Goal: Use online tool/utility: Utilize a website feature to perform a specific function

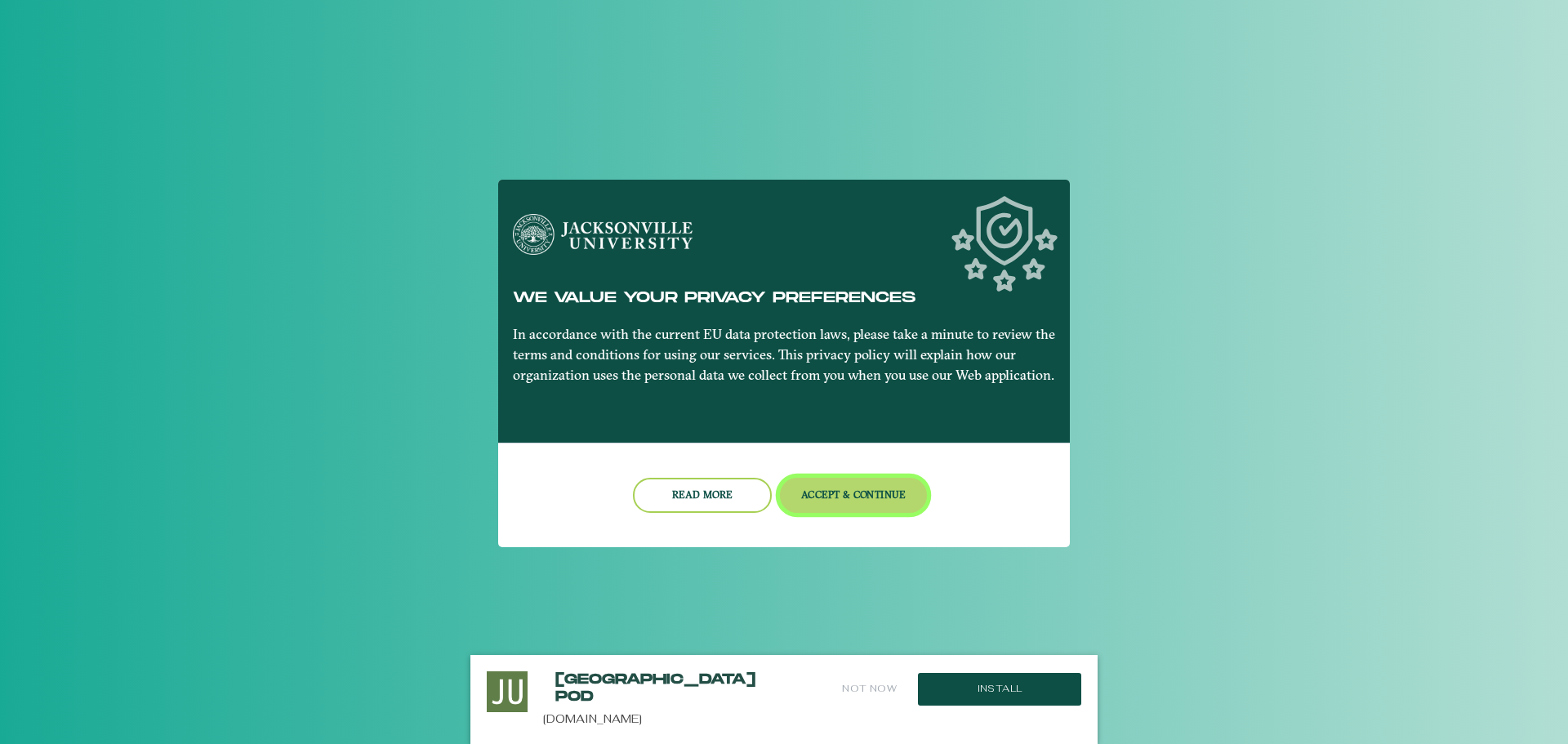
click at [827, 501] on button "Accept & Continue" at bounding box center [854, 495] width 148 height 35
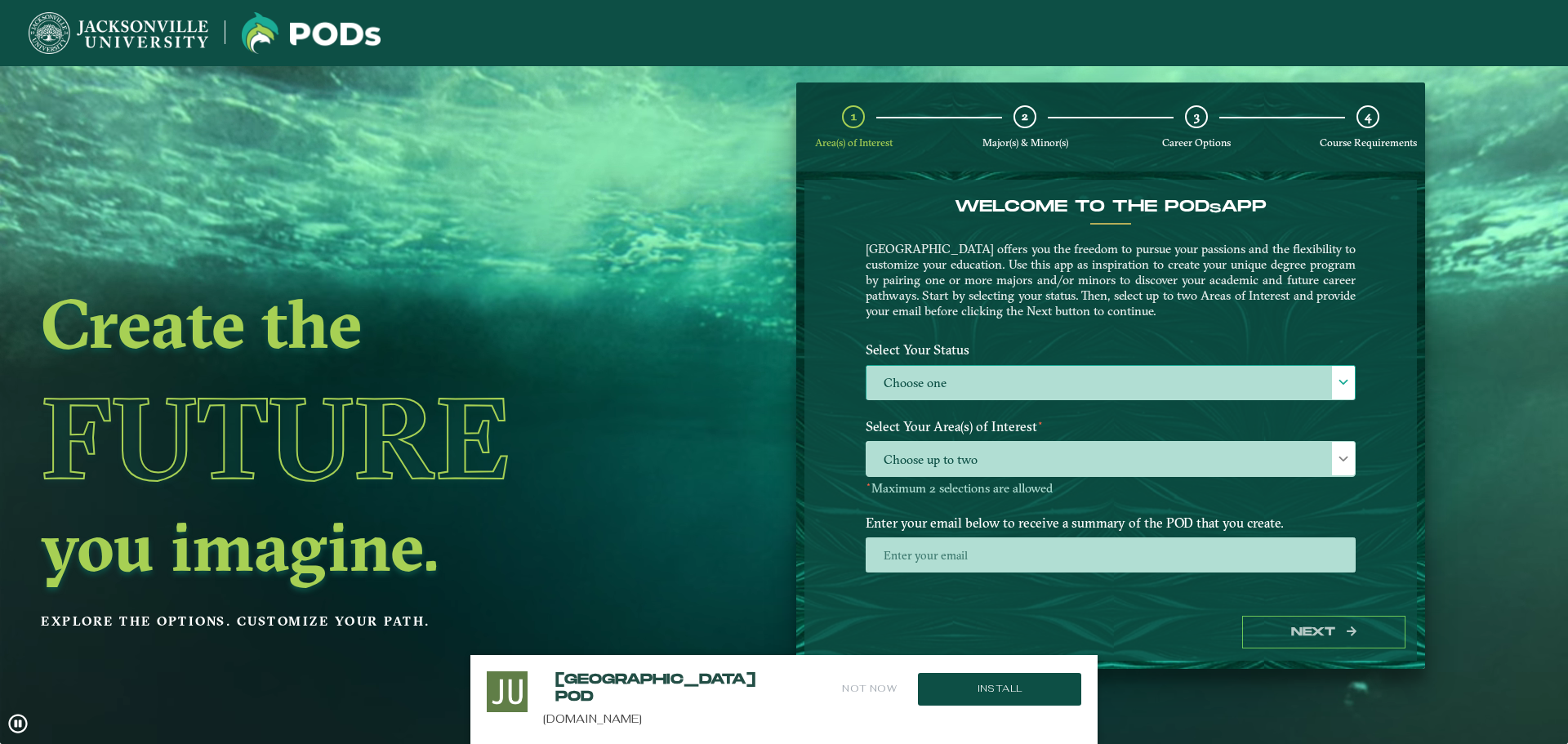
click at [992, 370] on label "Choose one" at bounding box center [1111, 383] width 488 height 35
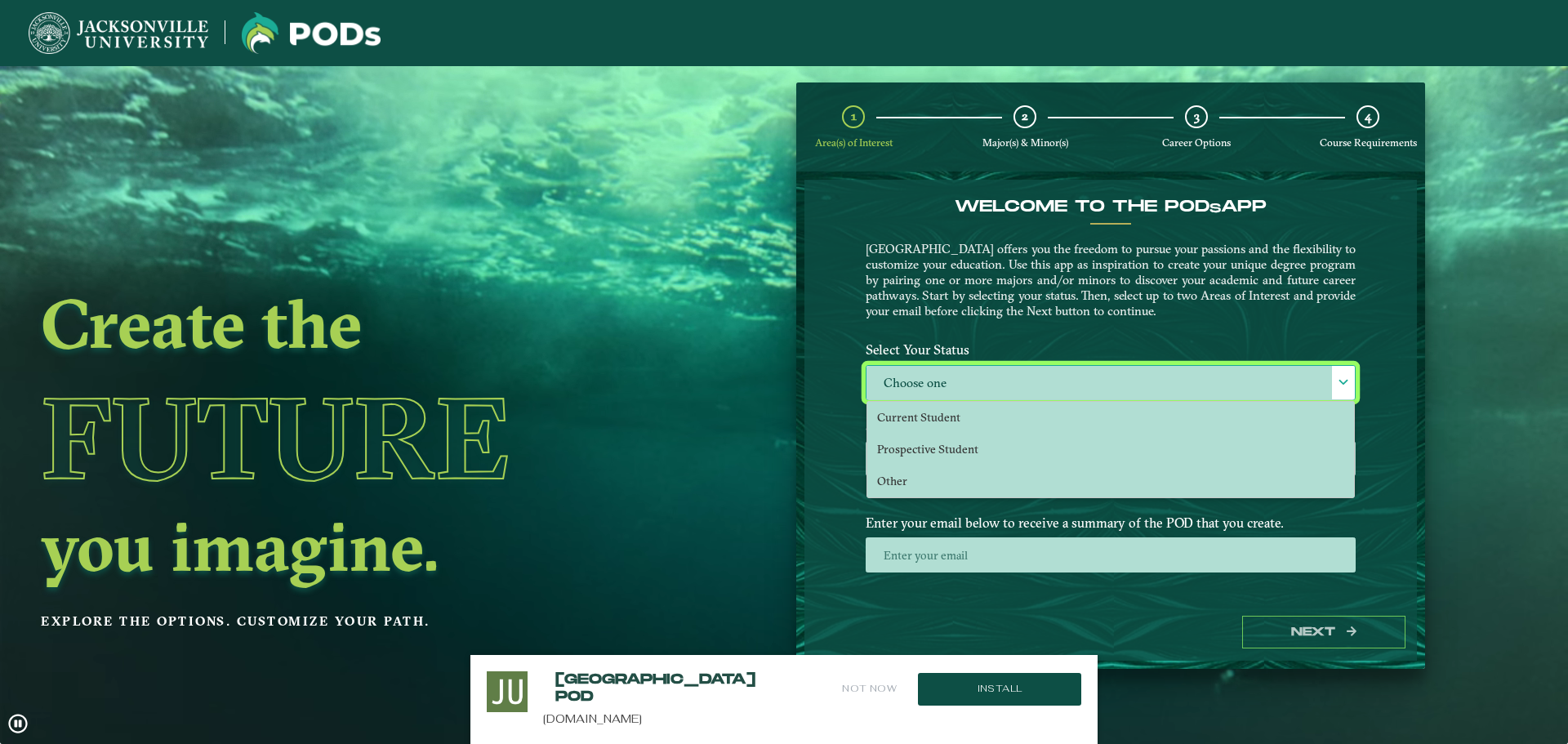
scroll to position [9, 75]
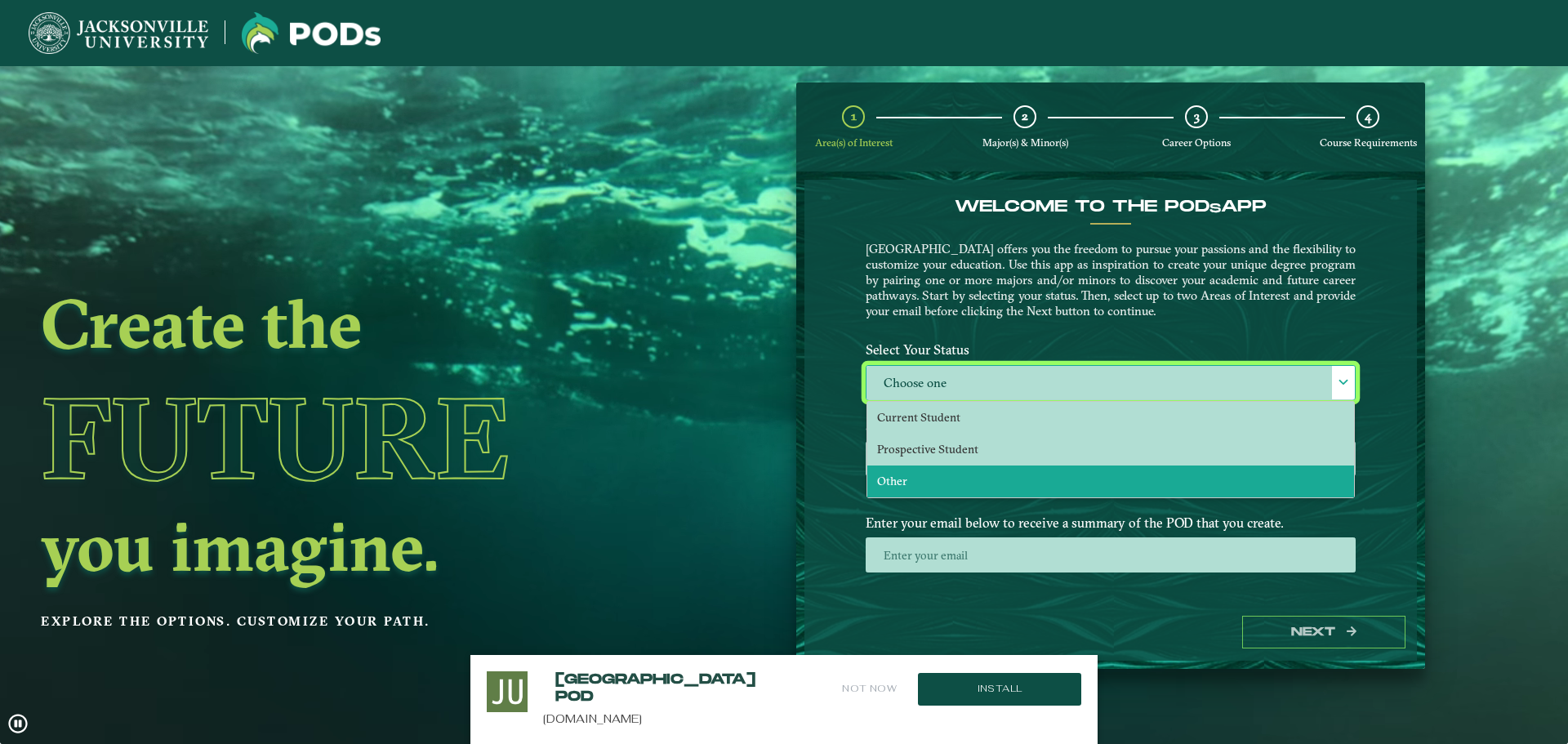
click at [942, 480] on li "Other" at bounding box center [1111, 481] width 487 height 32
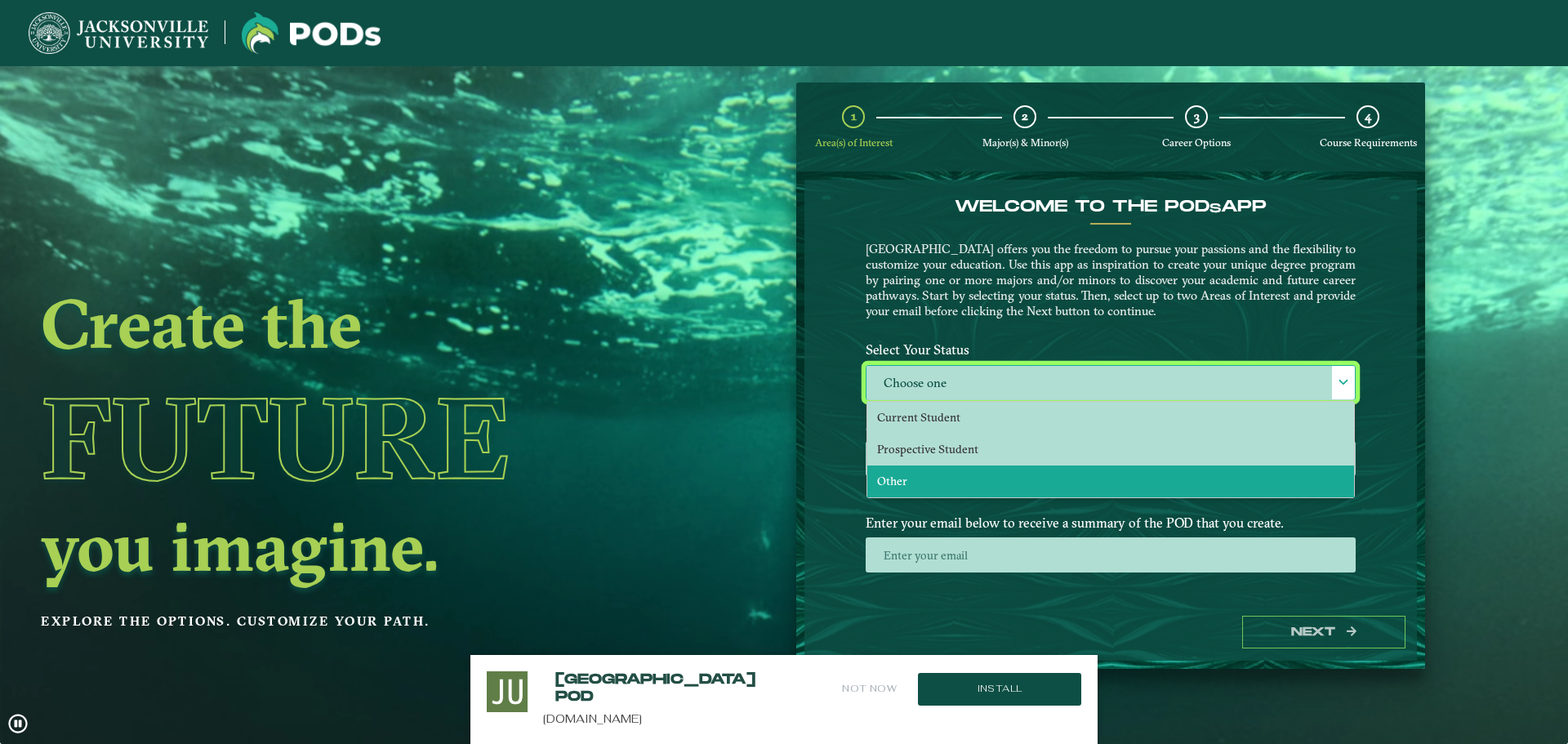
select select "[object Object]"
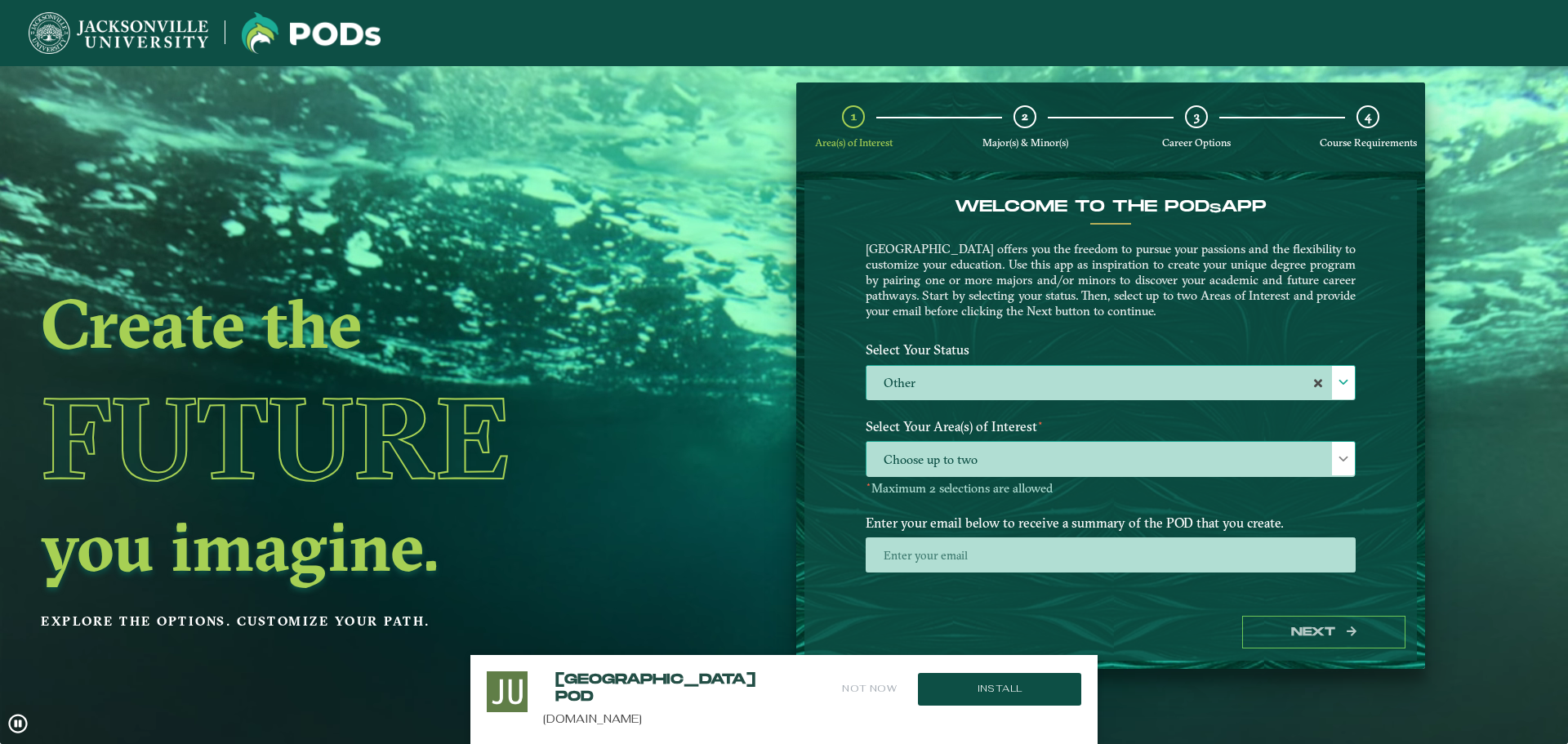
click at [975, 445] on span "Choose up to two" at bounding box center [1111, 459] width 488 height 35
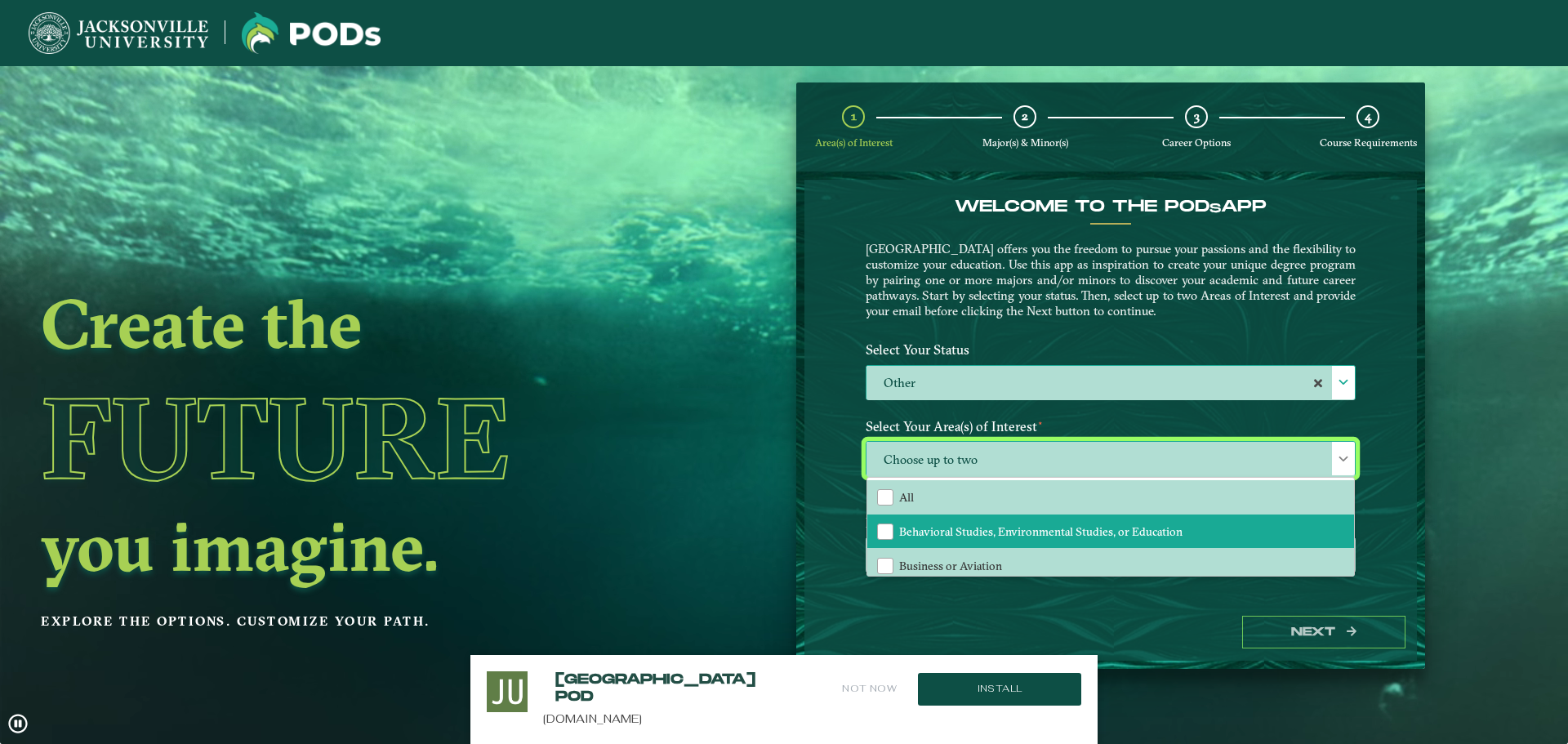
scroll to position [111, 0]
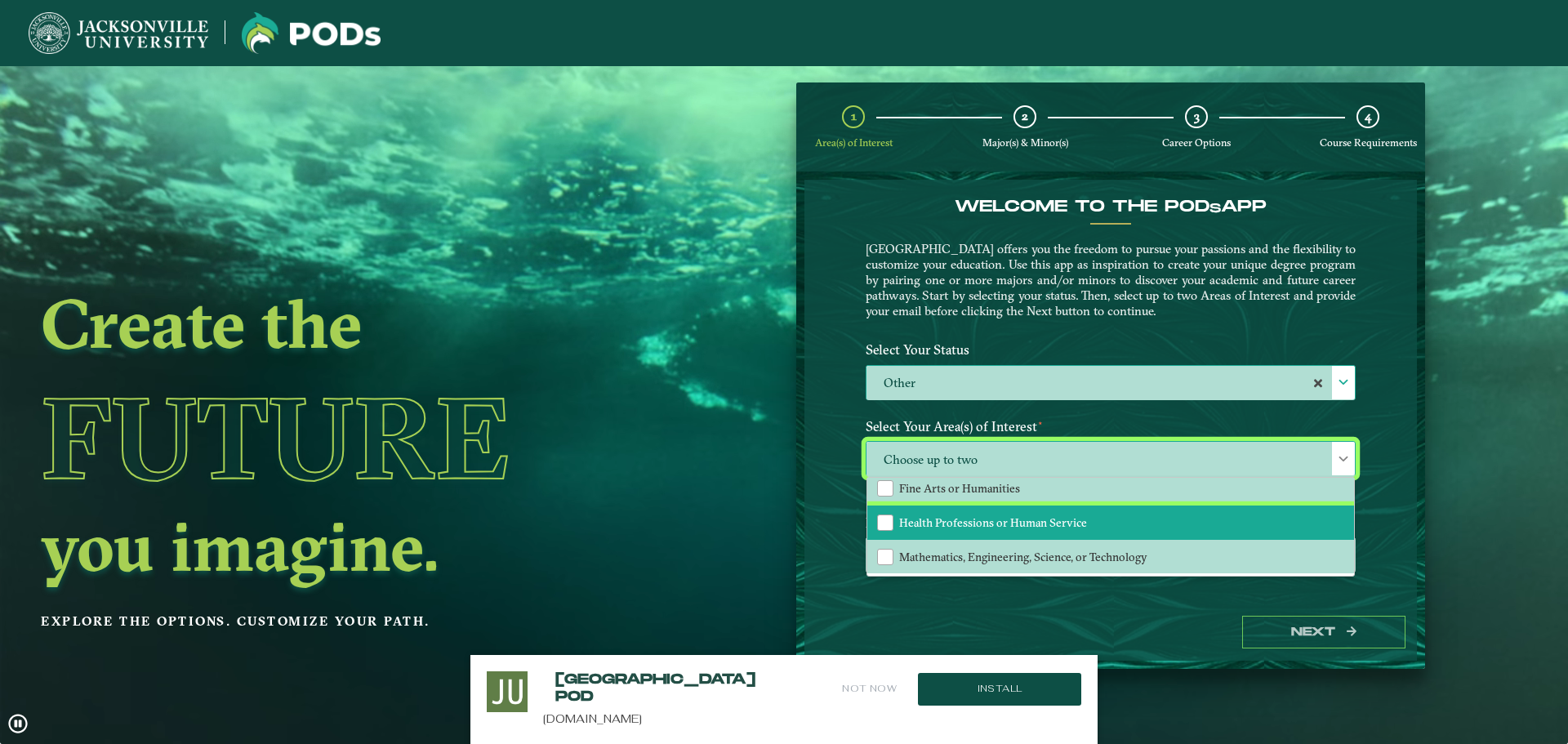
click at [960, 519] on span "Health Professions or Human Service" at bounding box center [993, 523] width 188 height 15
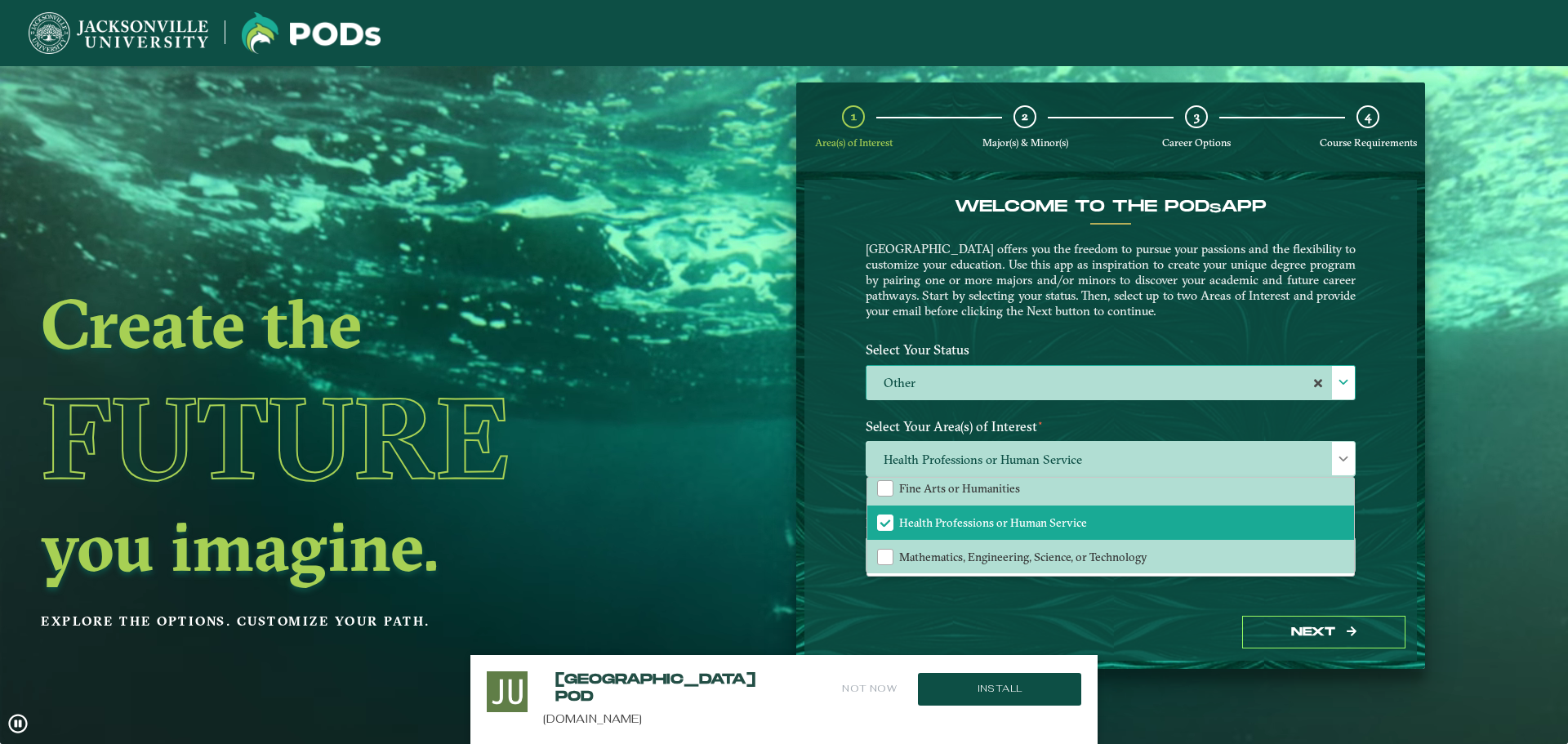
click at [1249, 417] on label "Select Your Area(s) of Interest ⋆" at bounding box center [1111, 427] width 515 height 30
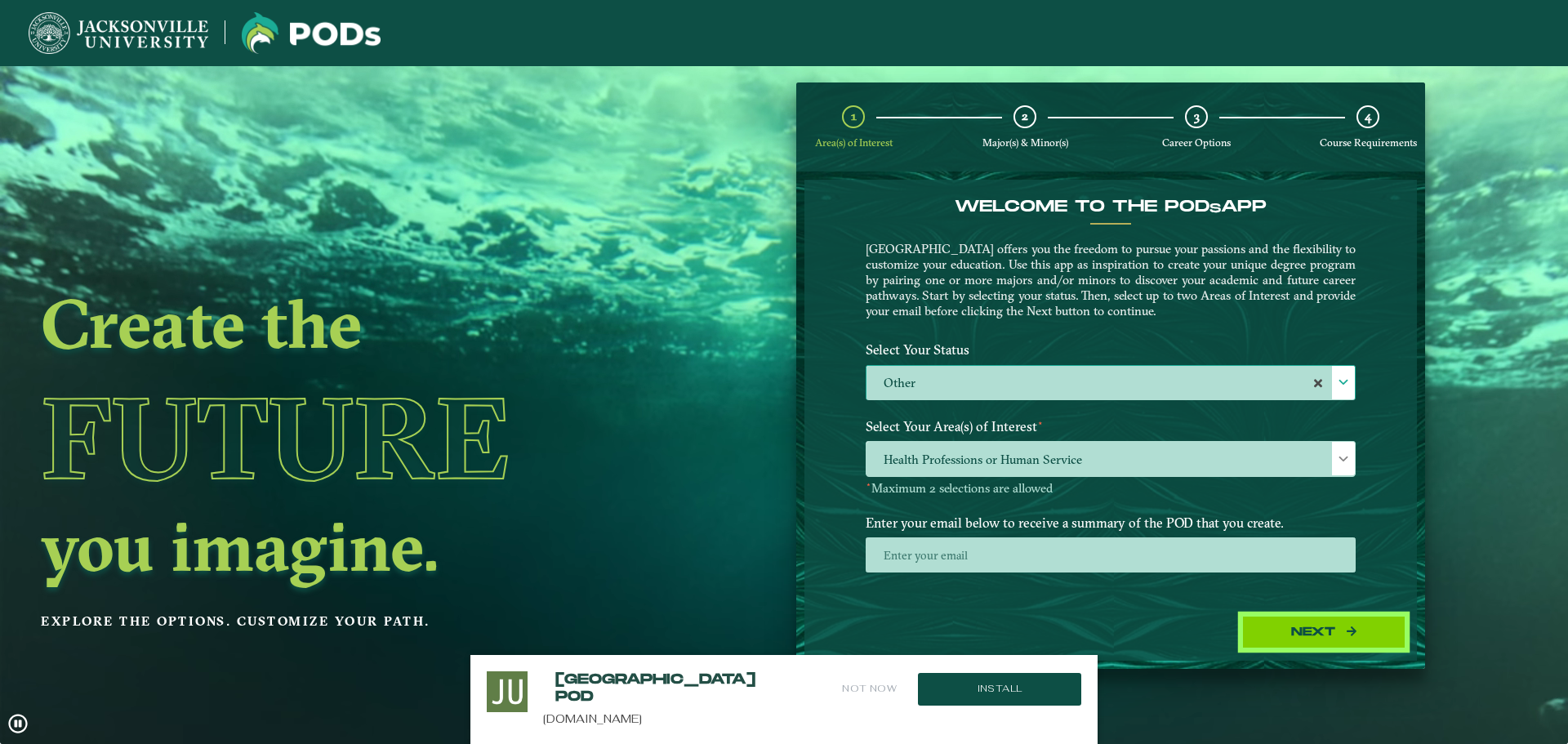
click at [1326, 638] on button "Next" at bounding box center [1324, 632] width 164 height 34
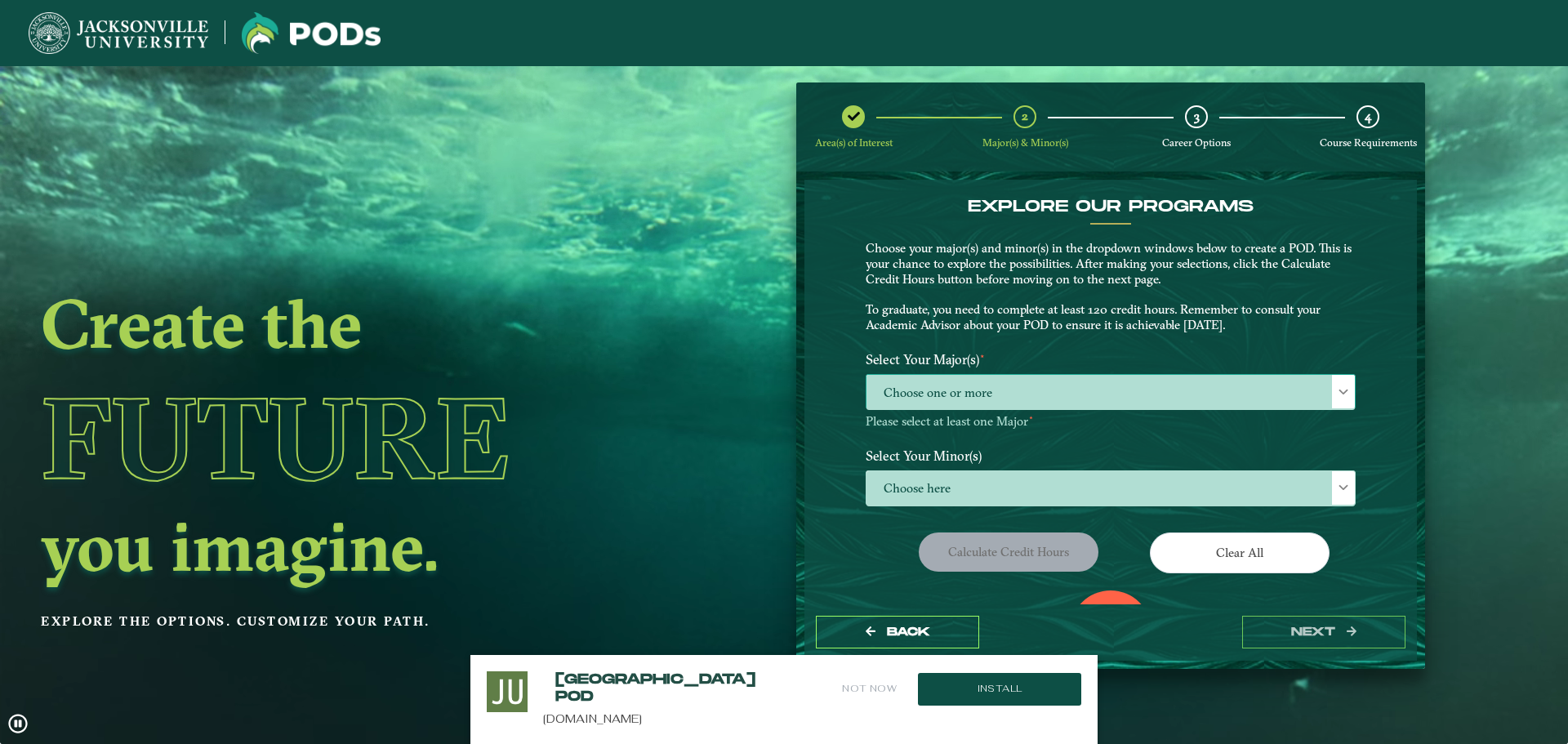
click at [935, 382] on span "Choose one or more" at bounding box center [1111, 392] width 488 height 35
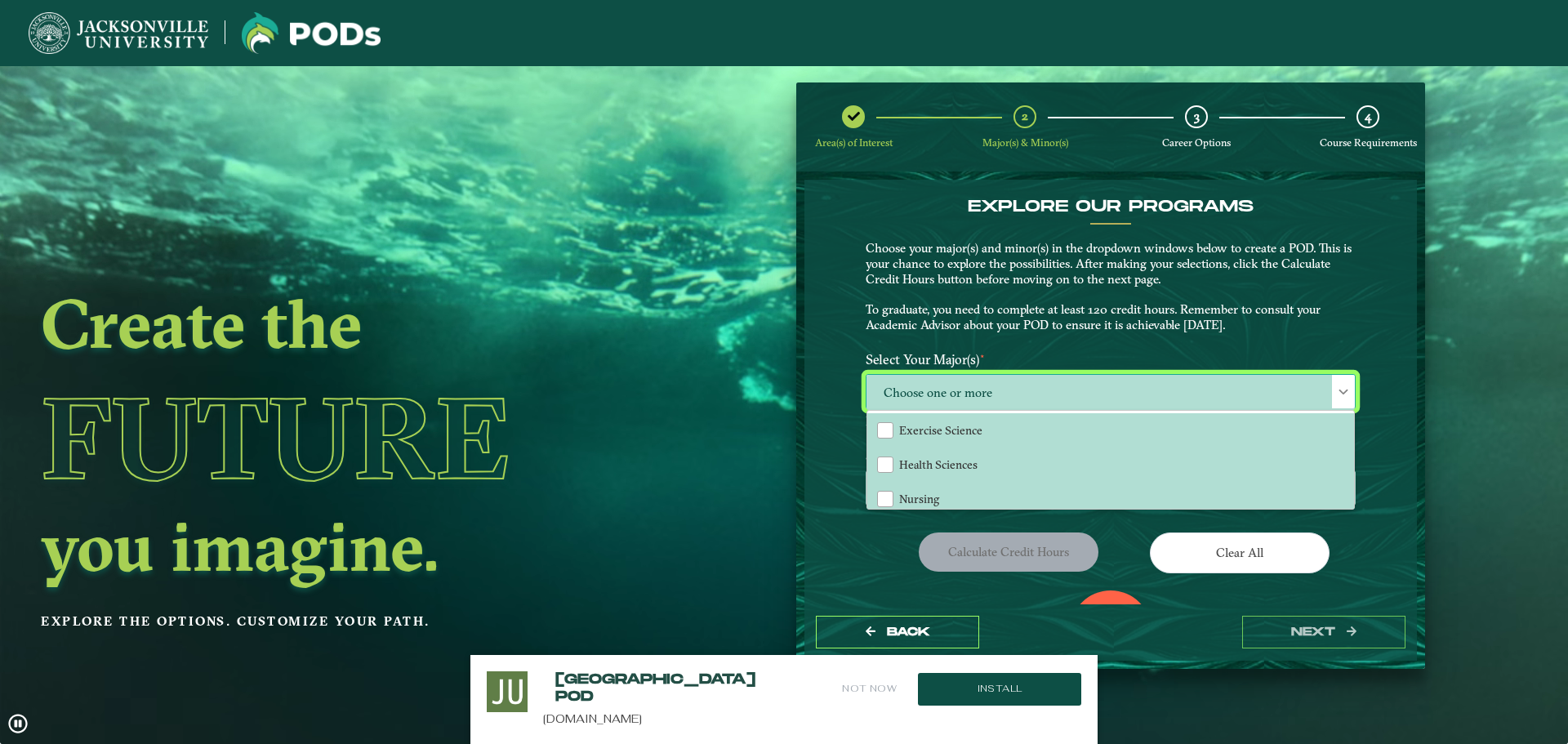
scroll to position [9, 75]
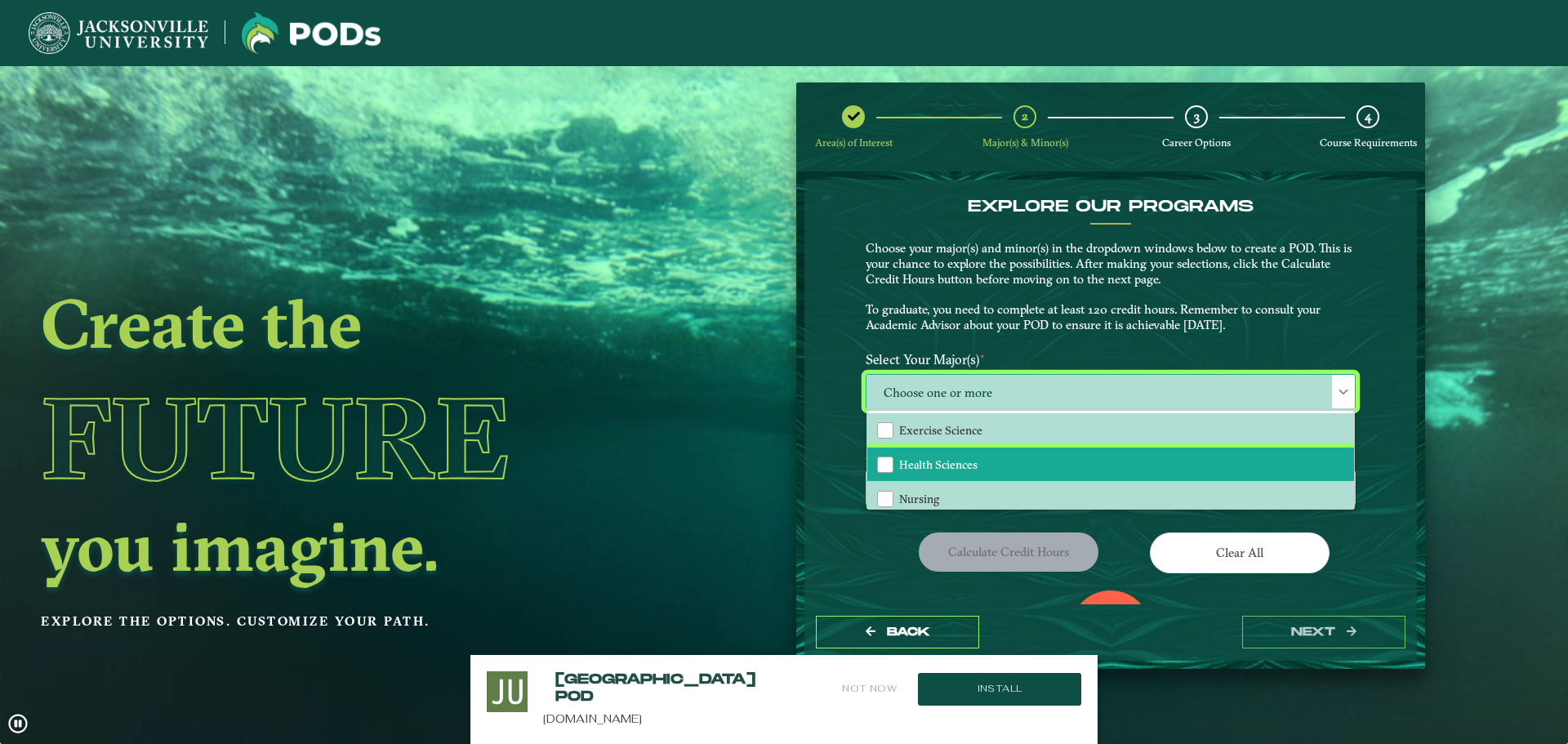
click at [936, 457] on span "Health Sciences" at bounding box center [939, 465] width 78 height 15
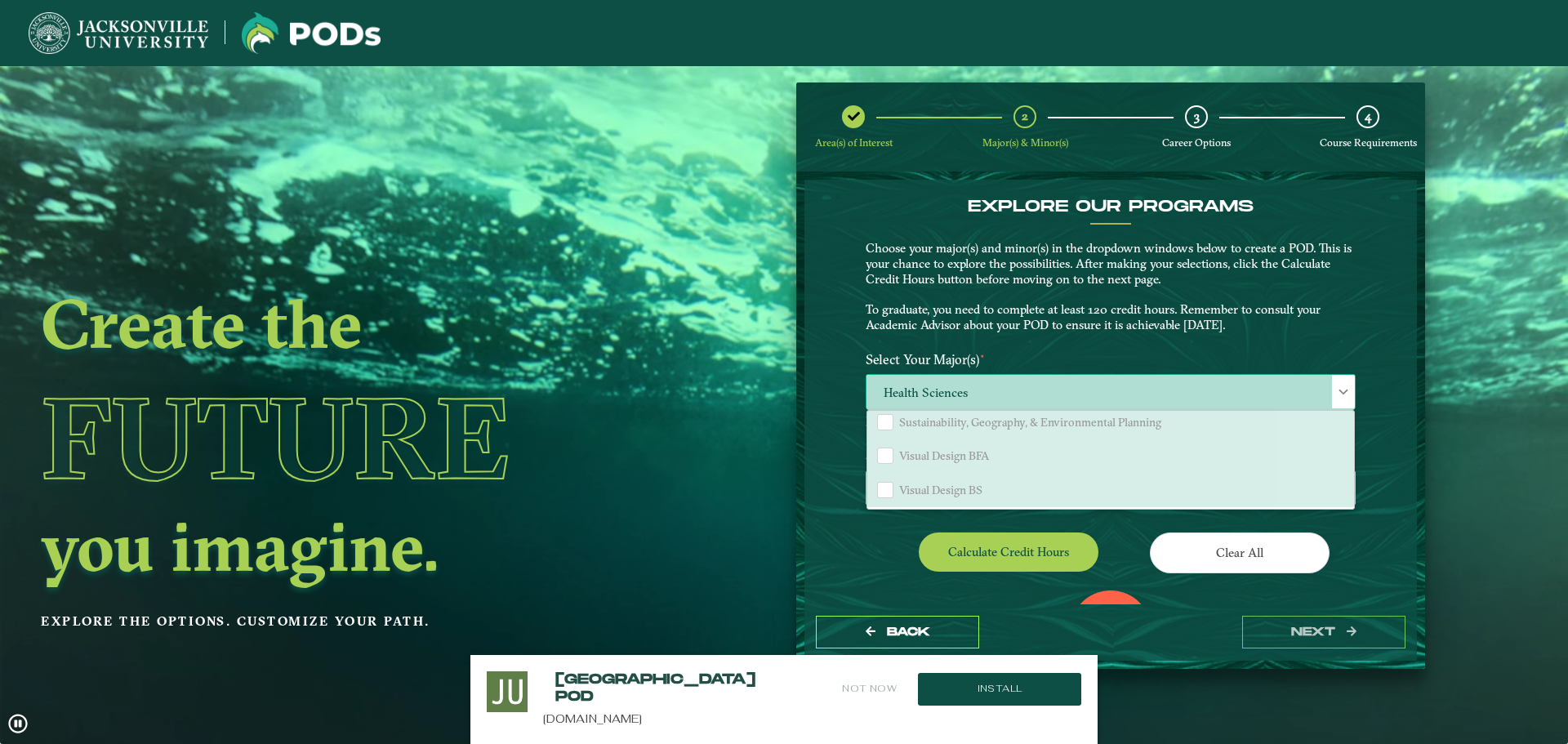
scroll to position [141, 0]
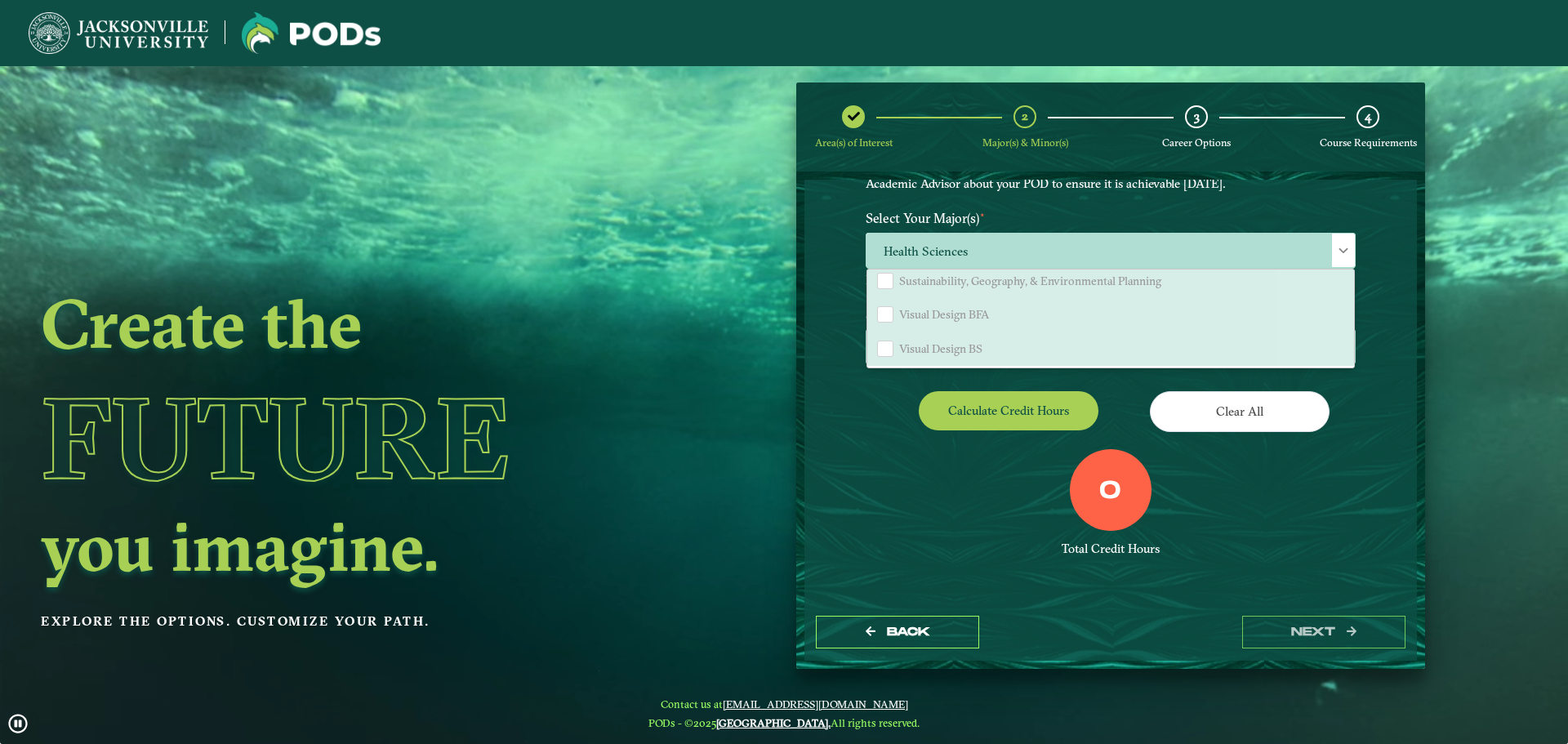
click at [896, 465] on div "0 Total Credit Hours" at bounding box center [1111, 518] width 515 height 139
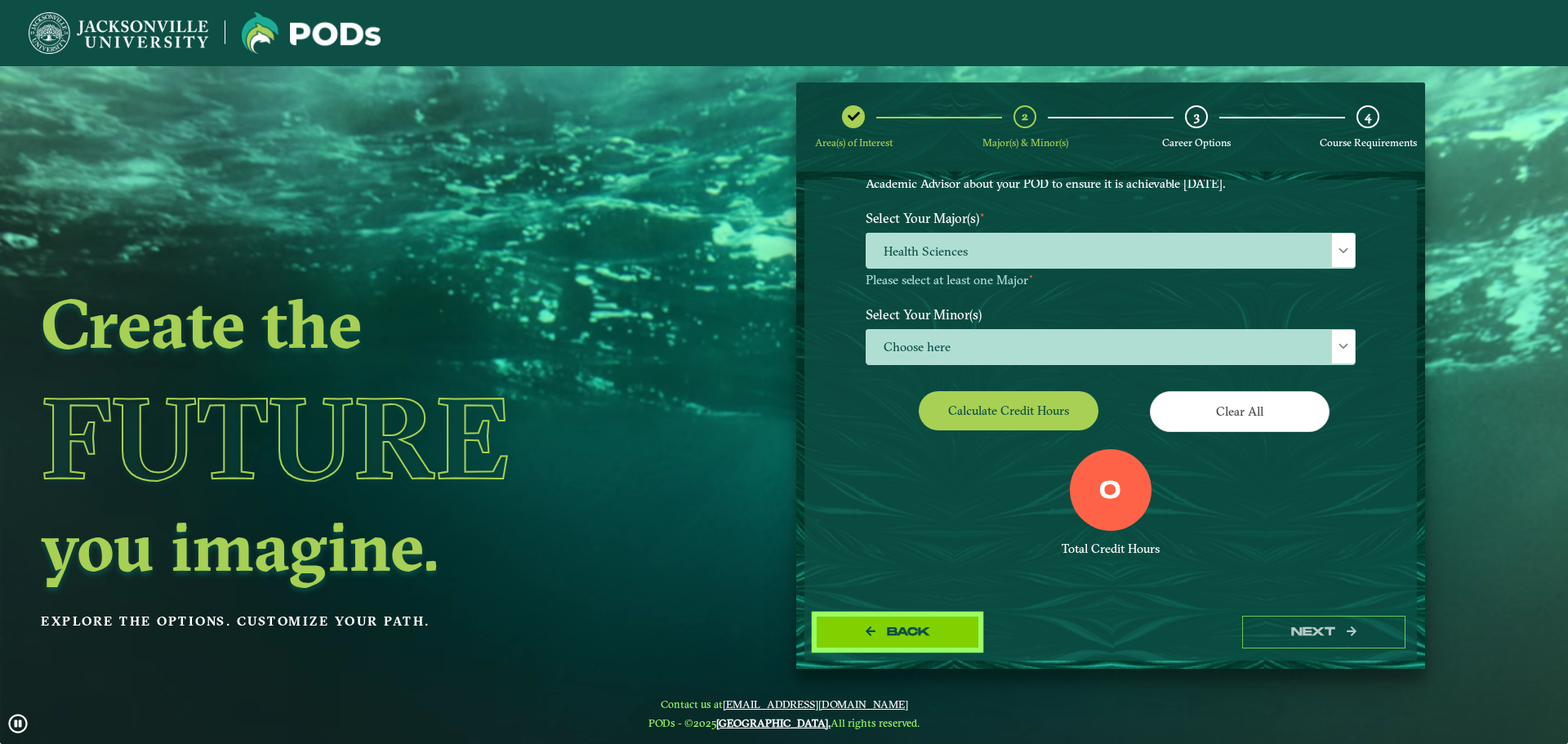
click at [903, 646] on button "Back" at bounding box center [898, 632] width 164 height 34
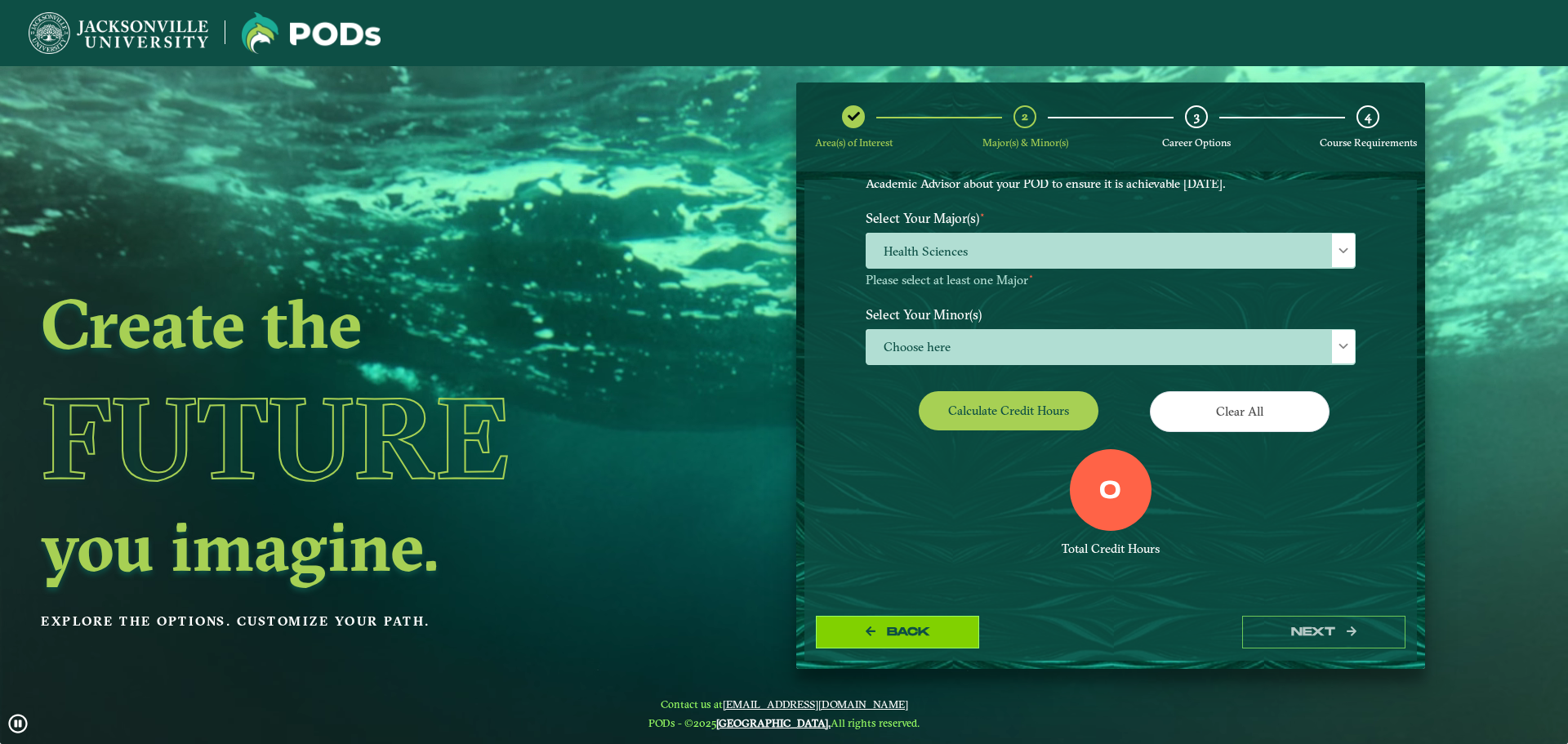
select select "[object Object]"
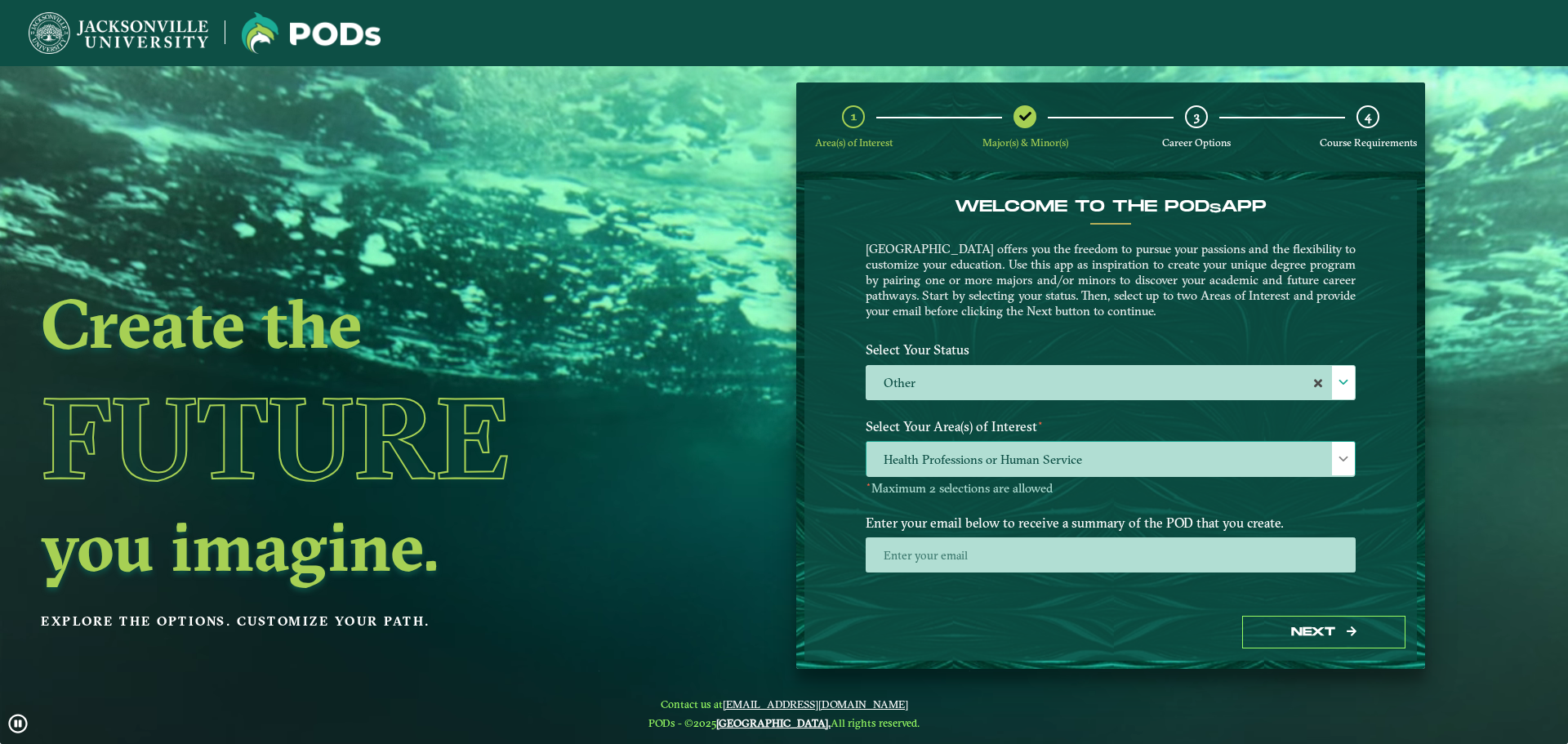
click at [1002, 449] on span "Health Professions or Human Service" at bounding box center [1111, 459] width 488 height 35
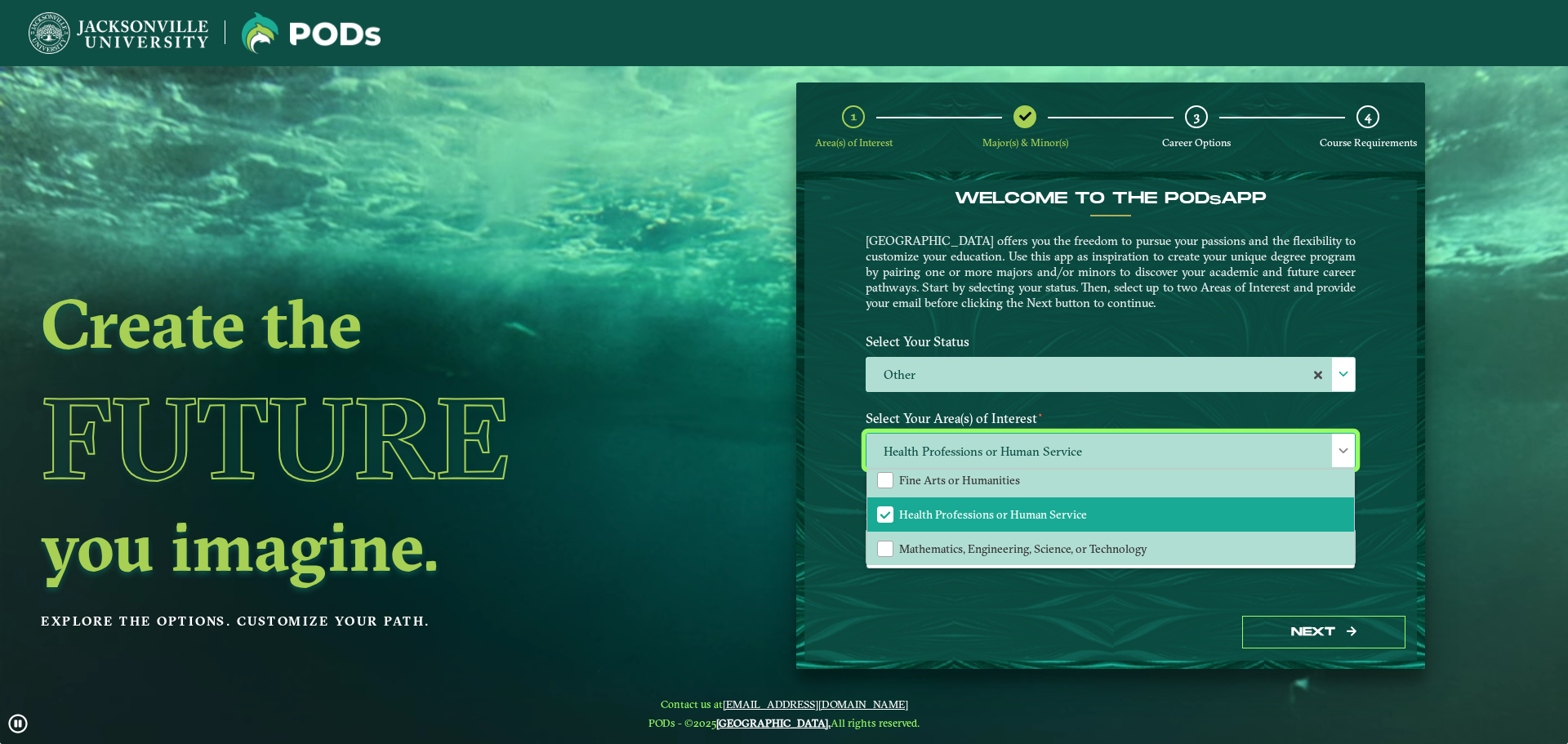
scroll to position [29, 0]
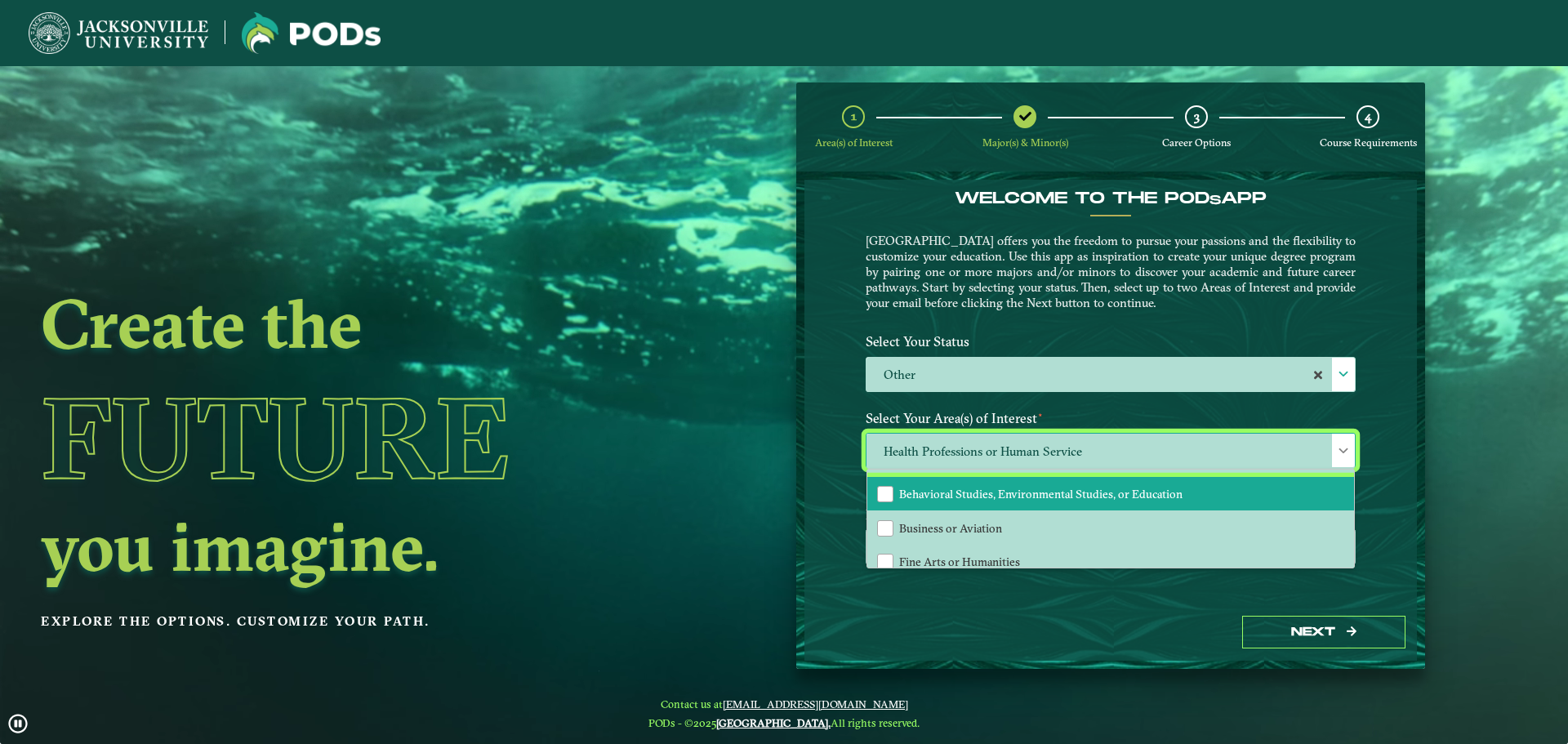
click at [1000, 497] on span "Behavioral Studies, Environmental Studies, or Education" at bounding box center [1041, 494] width 284 height 15
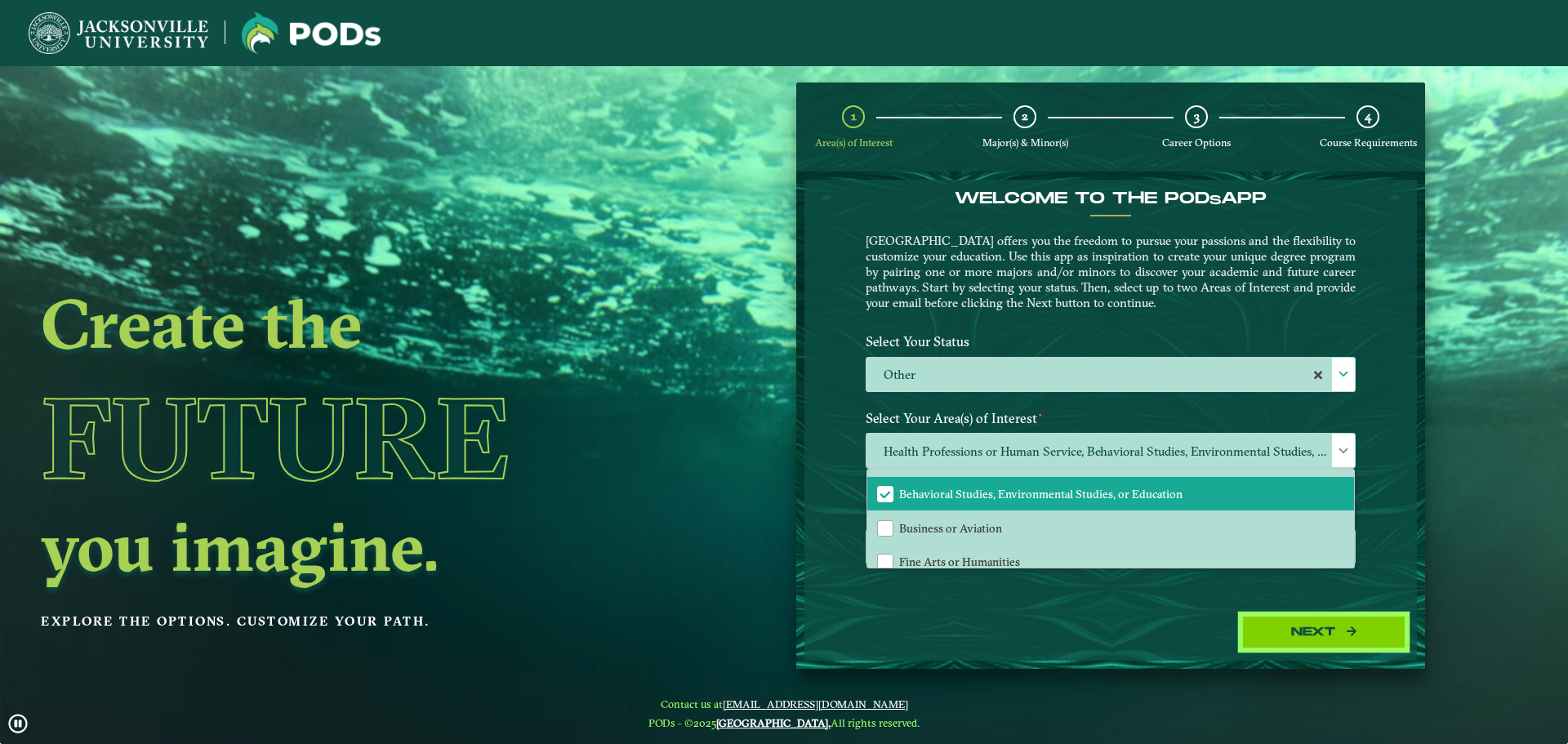
click at [1303, 625] on button "Next" at bounding box center [1324, 632] width 164 height 34
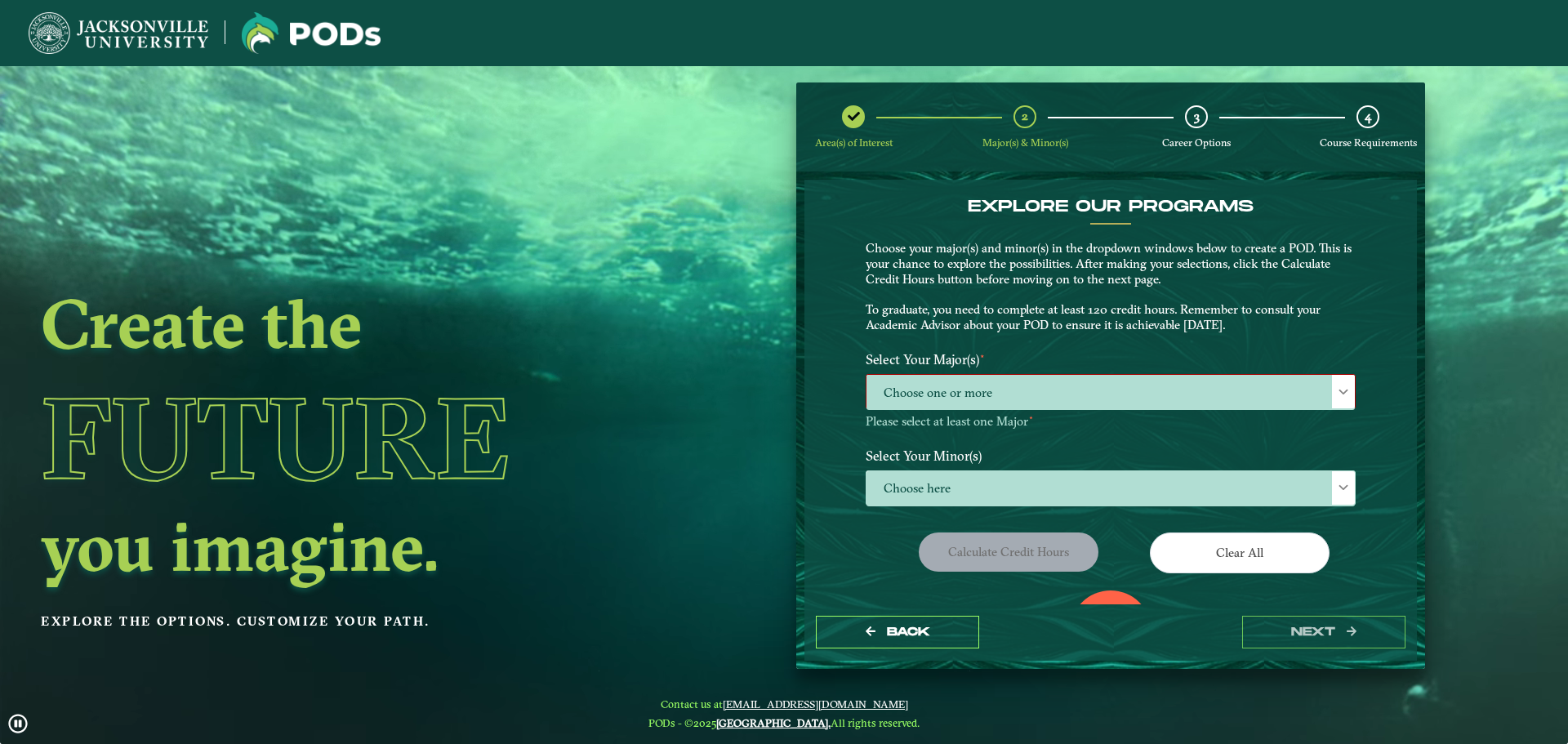
click at [1040, 391] on span "Choose one or more" at bounding box center [1111, 392] width 488 height 35
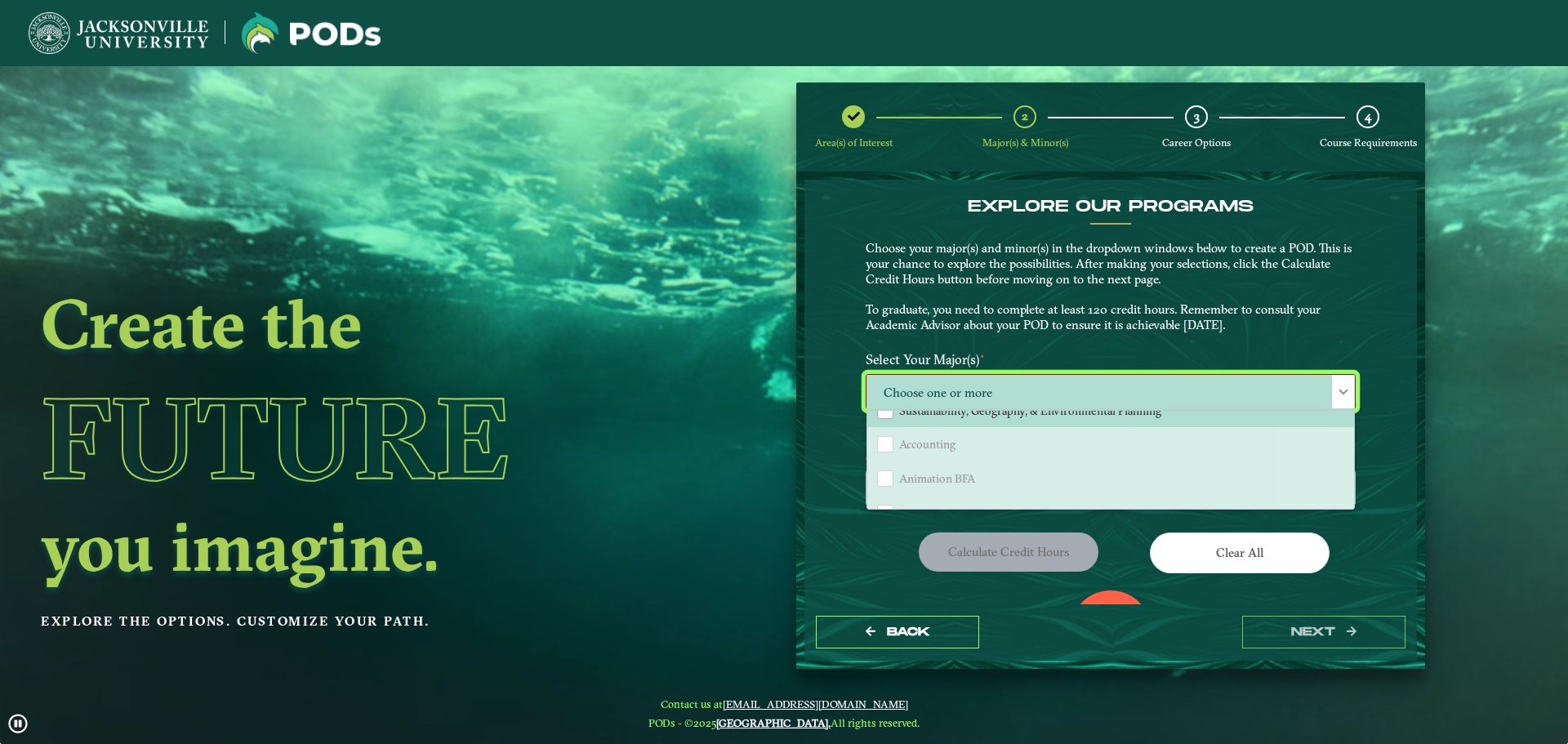
scroll to position [245, 0]
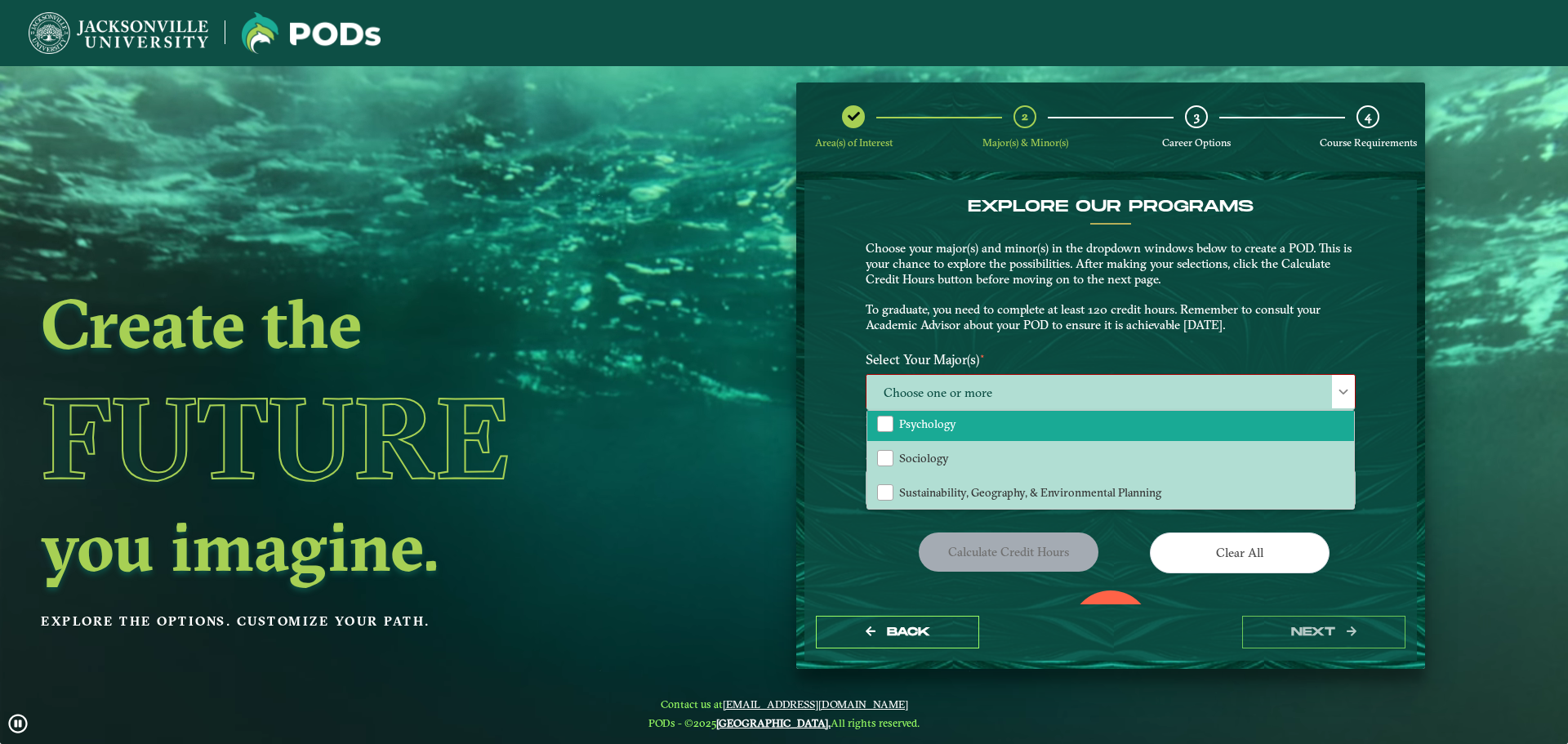
click at [925, 425] on span "Psychology" at bounding box center [928, 424] width 57 height 15
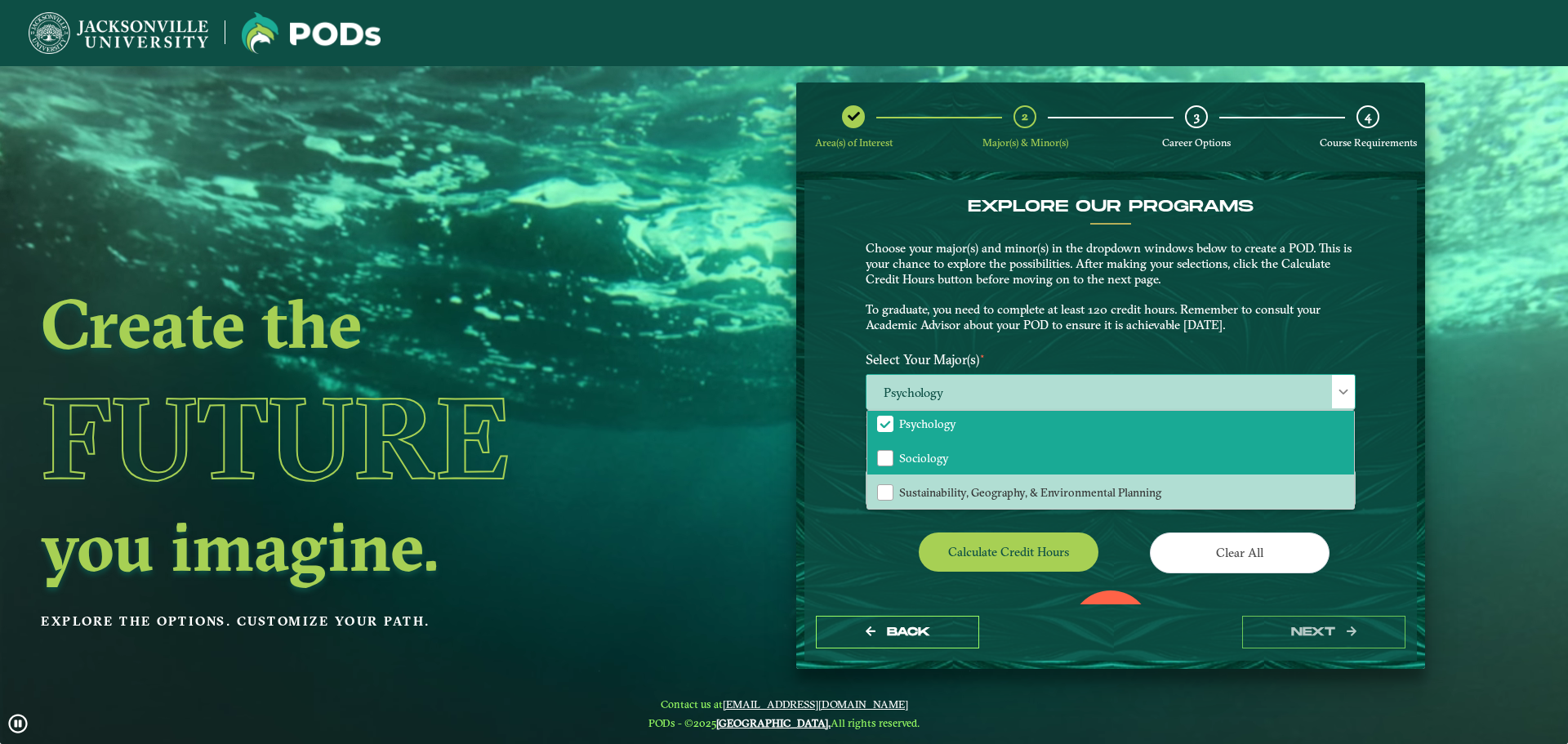
scroll to position [82, 0]
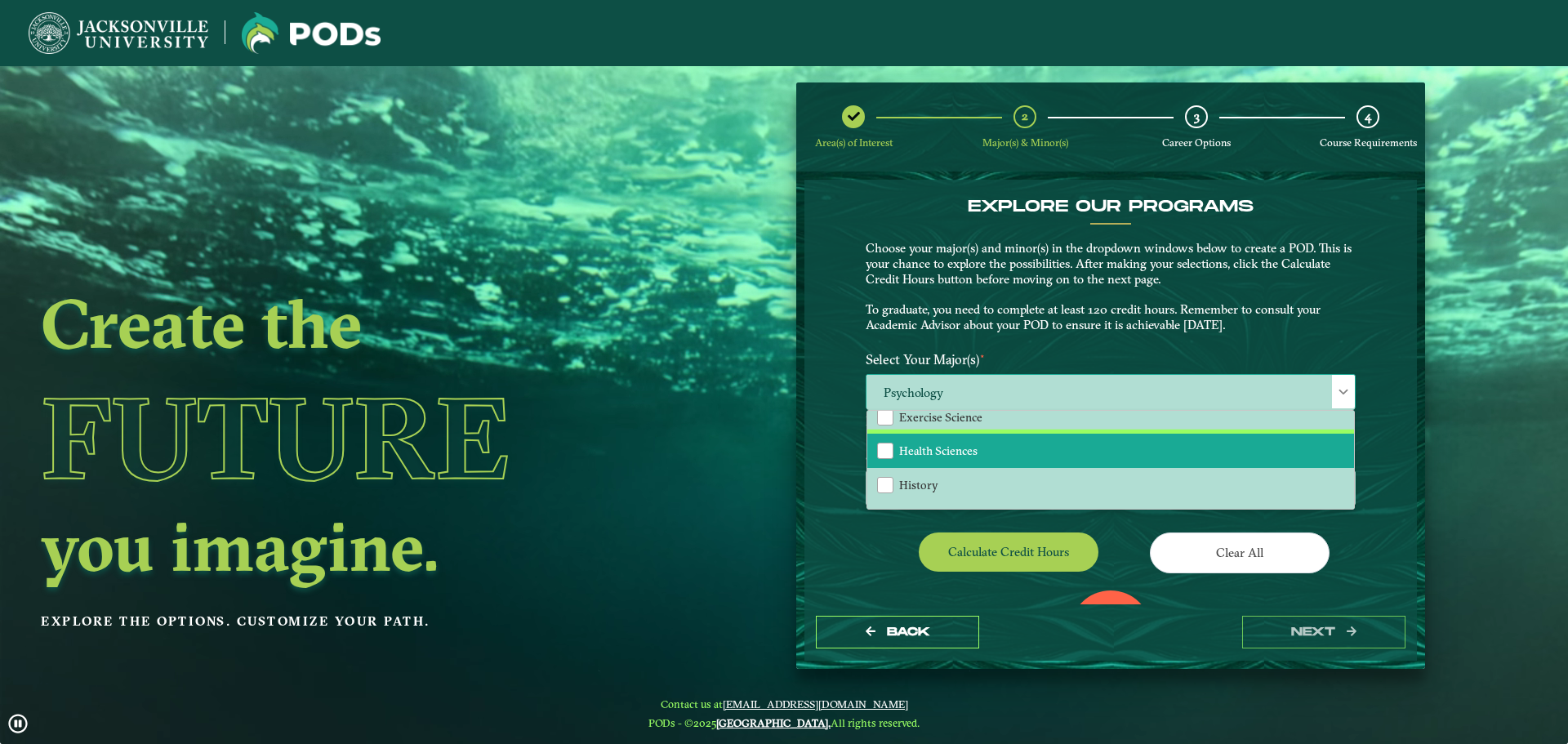
click at [947, 451] on span "Health Sciences" at bounding box center [939, 451] width 78 height 15
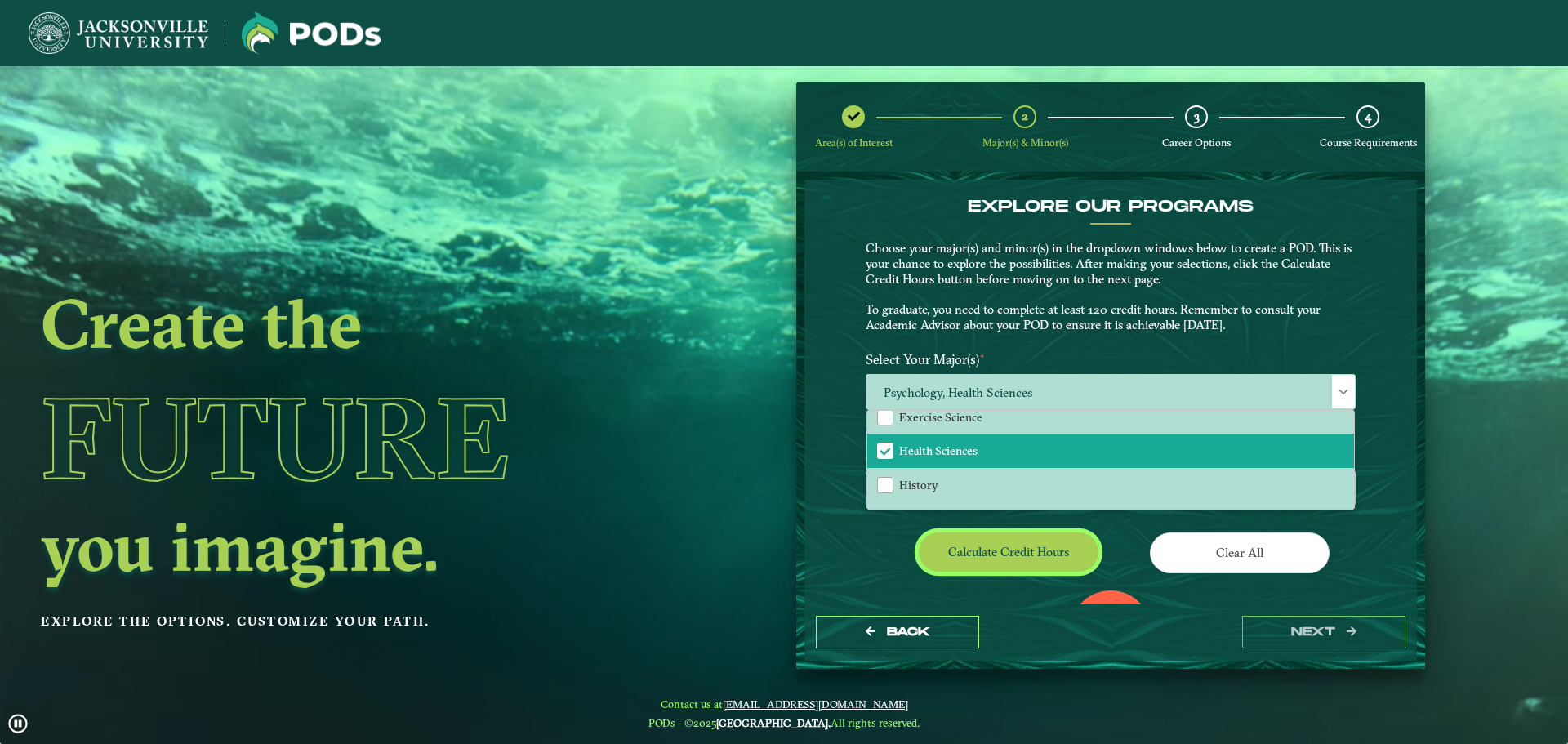
click at [1046, 559] on button "Calculate credit hours" at bounding box center [1009, 552] width 180 height 38
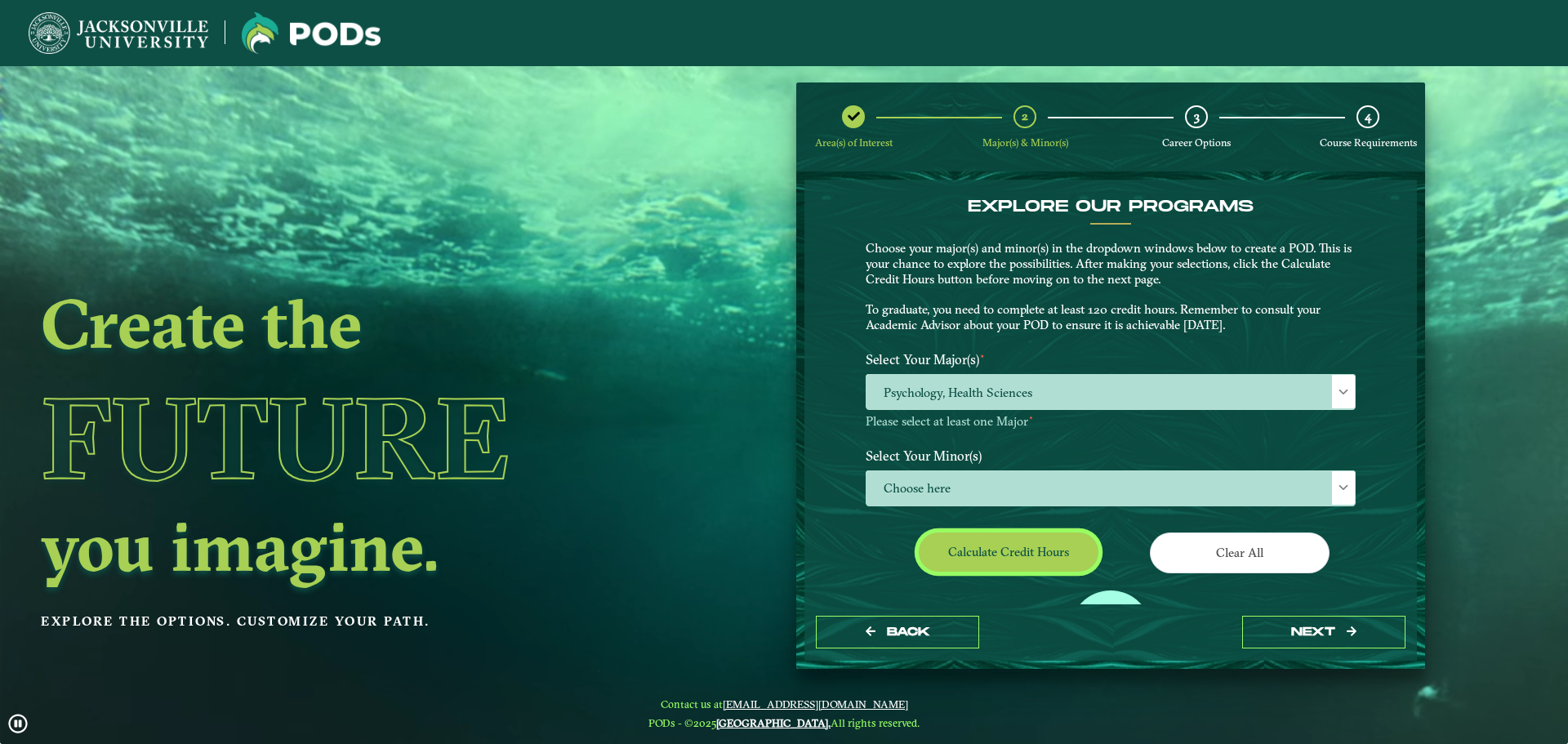
scroll to position [94, 0]
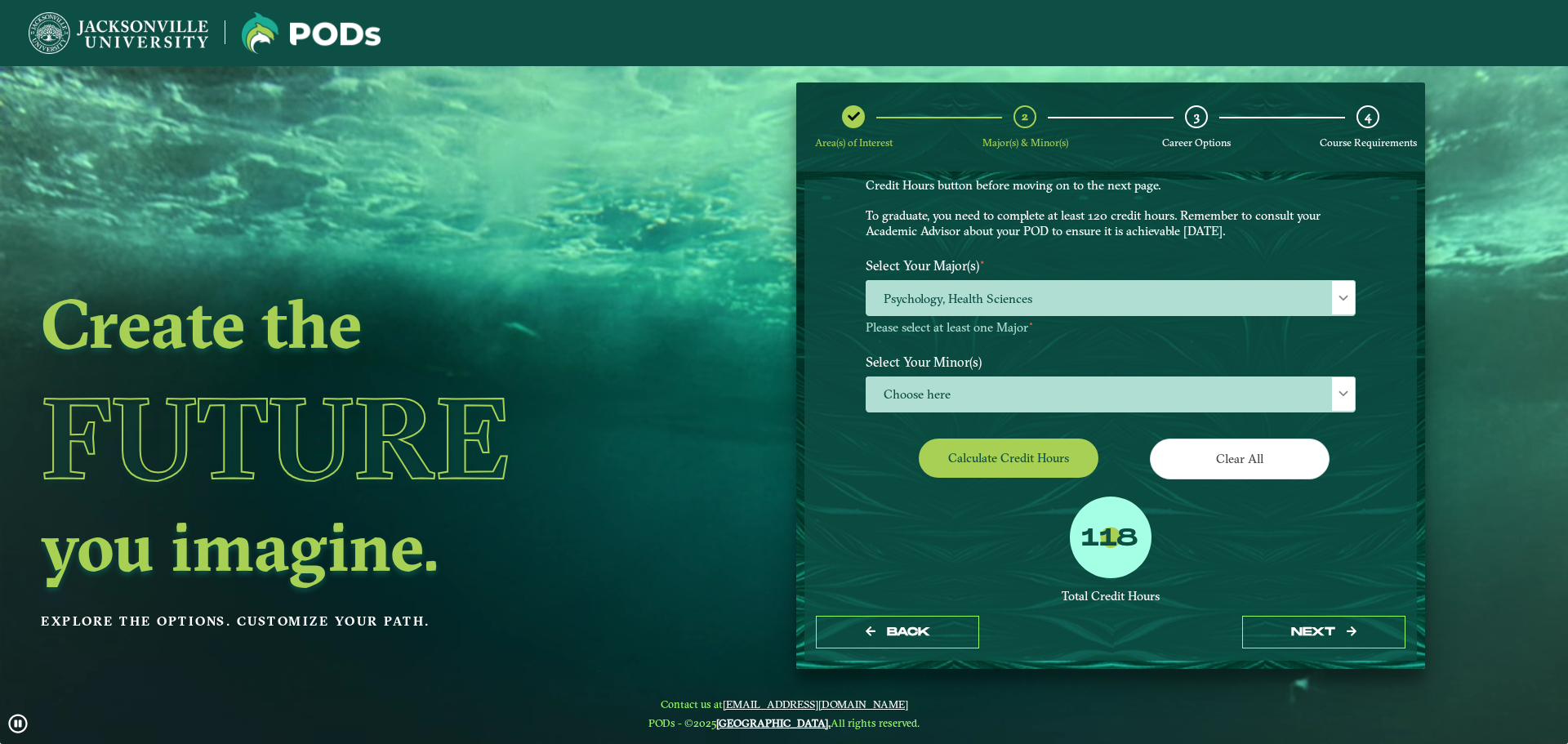
click at [854, 528] on div "118 Total Credit Hours Successful POD This means you will need to either take a…" at bounding box center [1111, 603] width 515 height 214
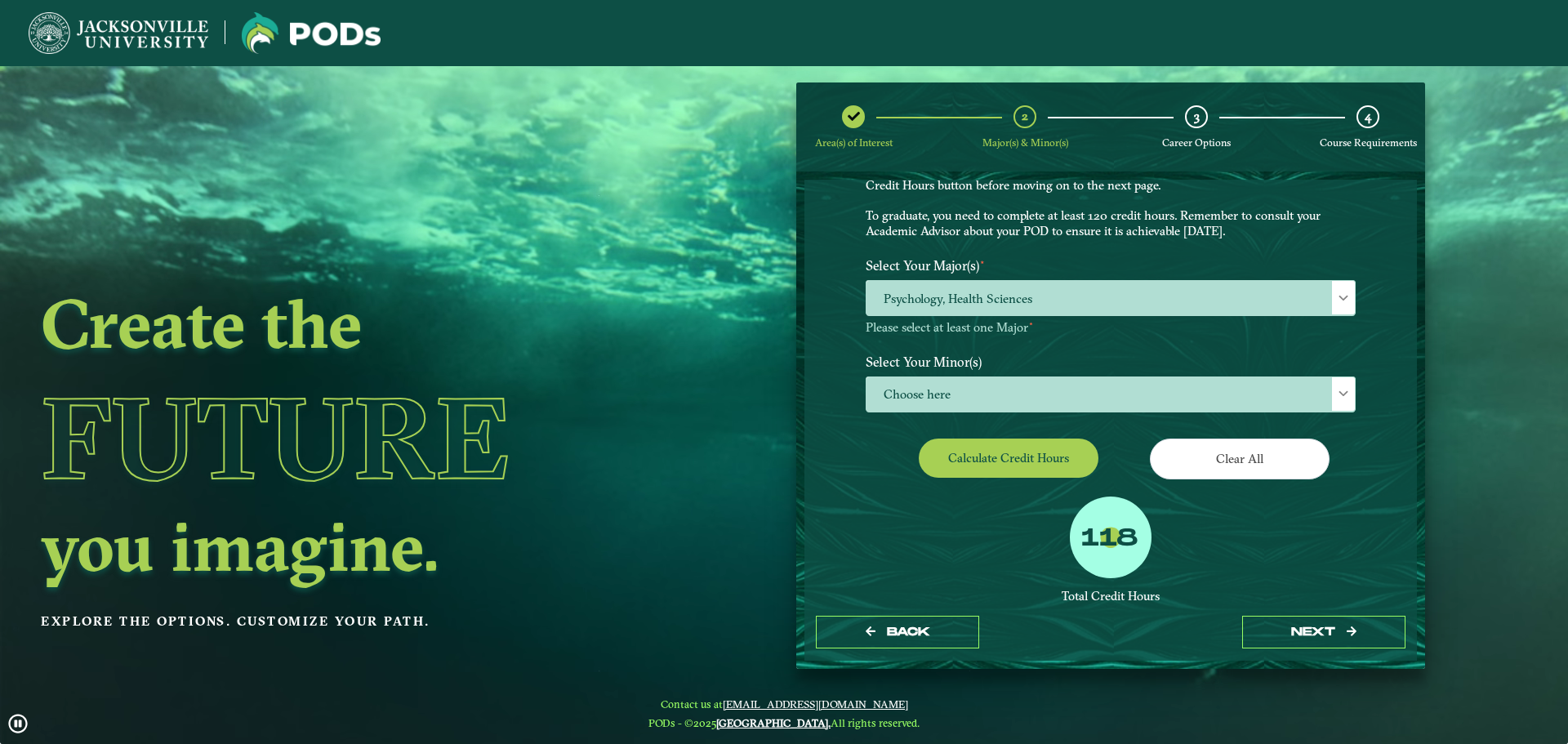
drag, startPoint x: 1020, startPoint y: 524, endPoint x: 1234, endPoint y: 524, distance: 214.0
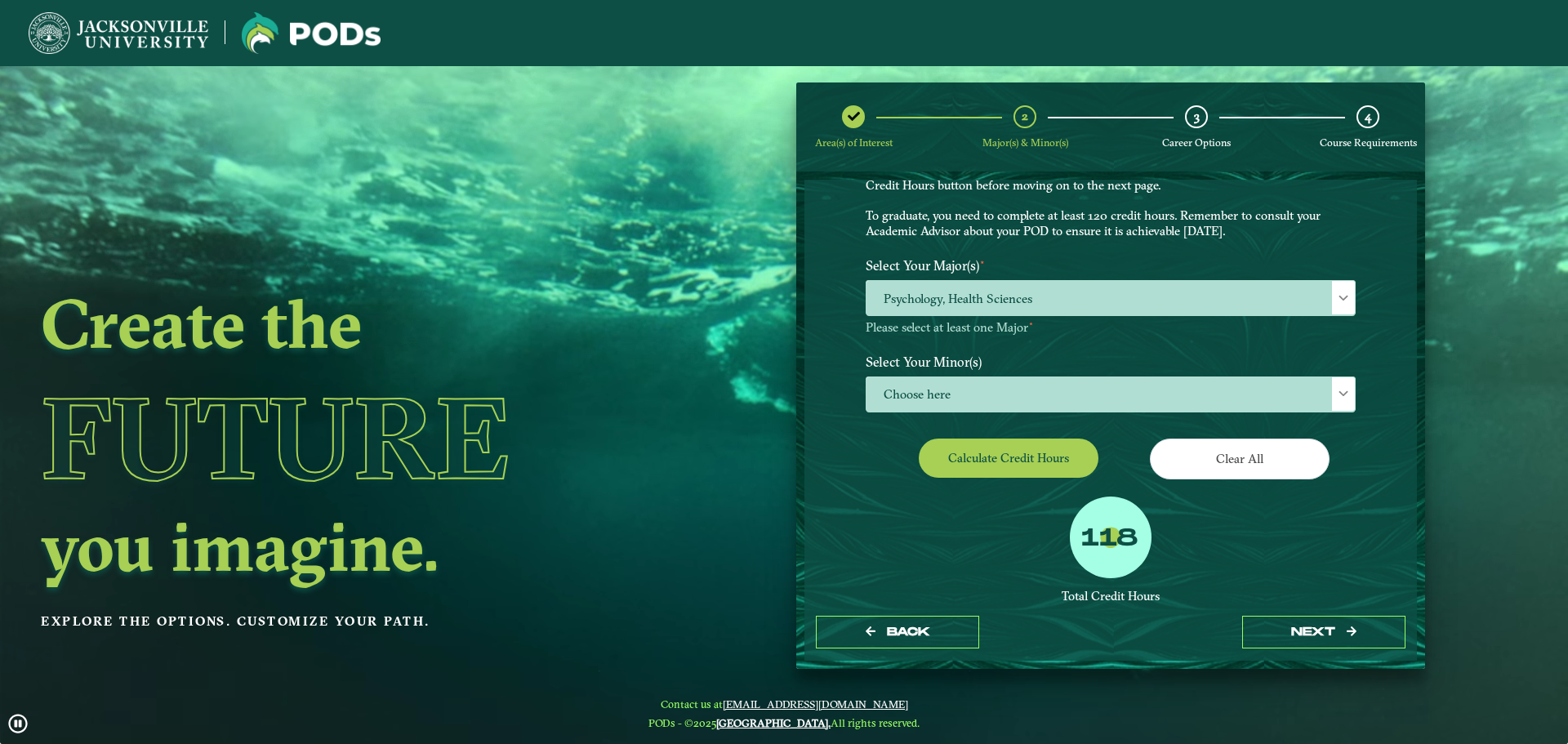
click at [1234, 524] on div "118 Total Credit Hours Successful POD This means you will need to either take a…" at bounding box center [1111, 603] width 515 height 214
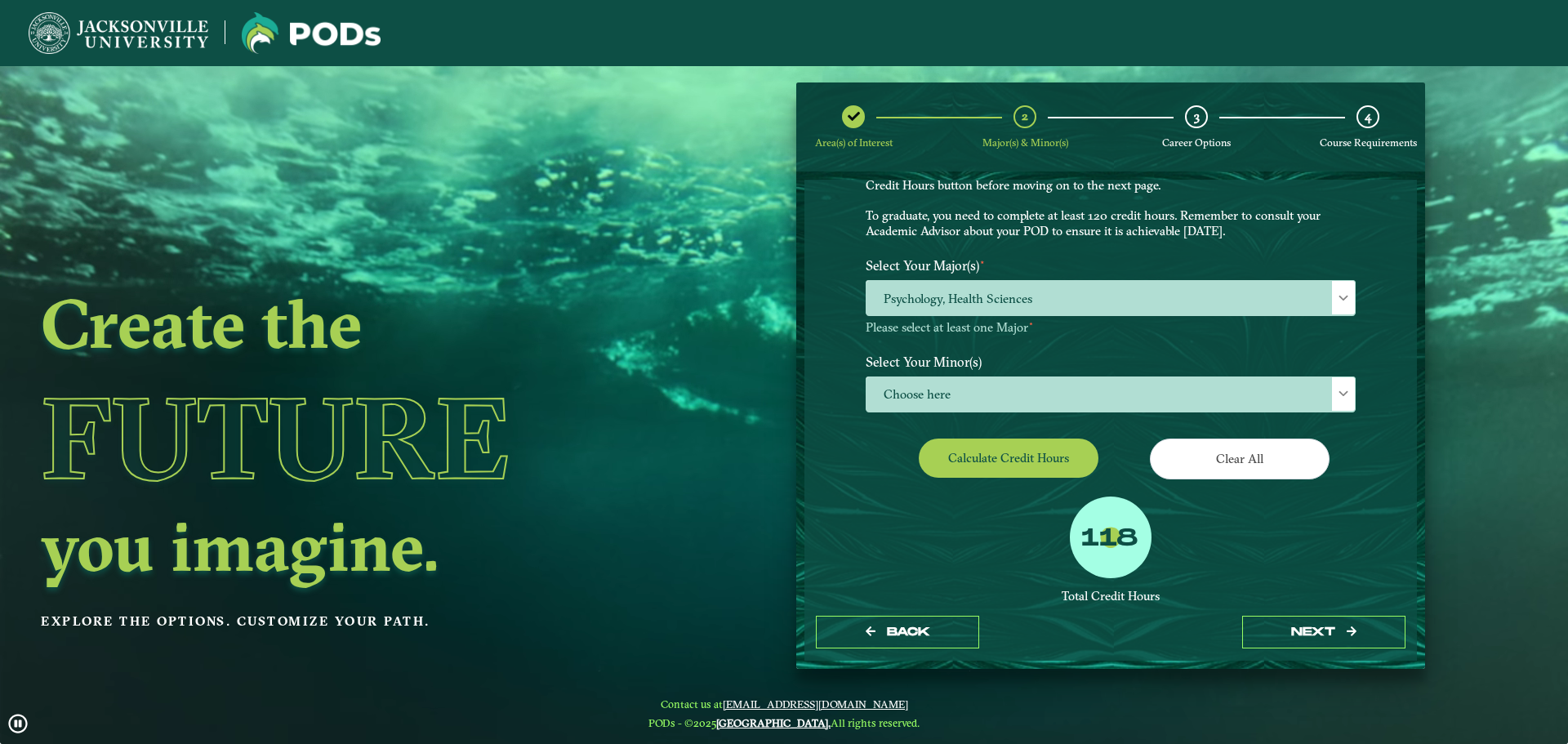
click at [1151, 554] on div "118" at bounding box center [1111, 538] width 82 height 82
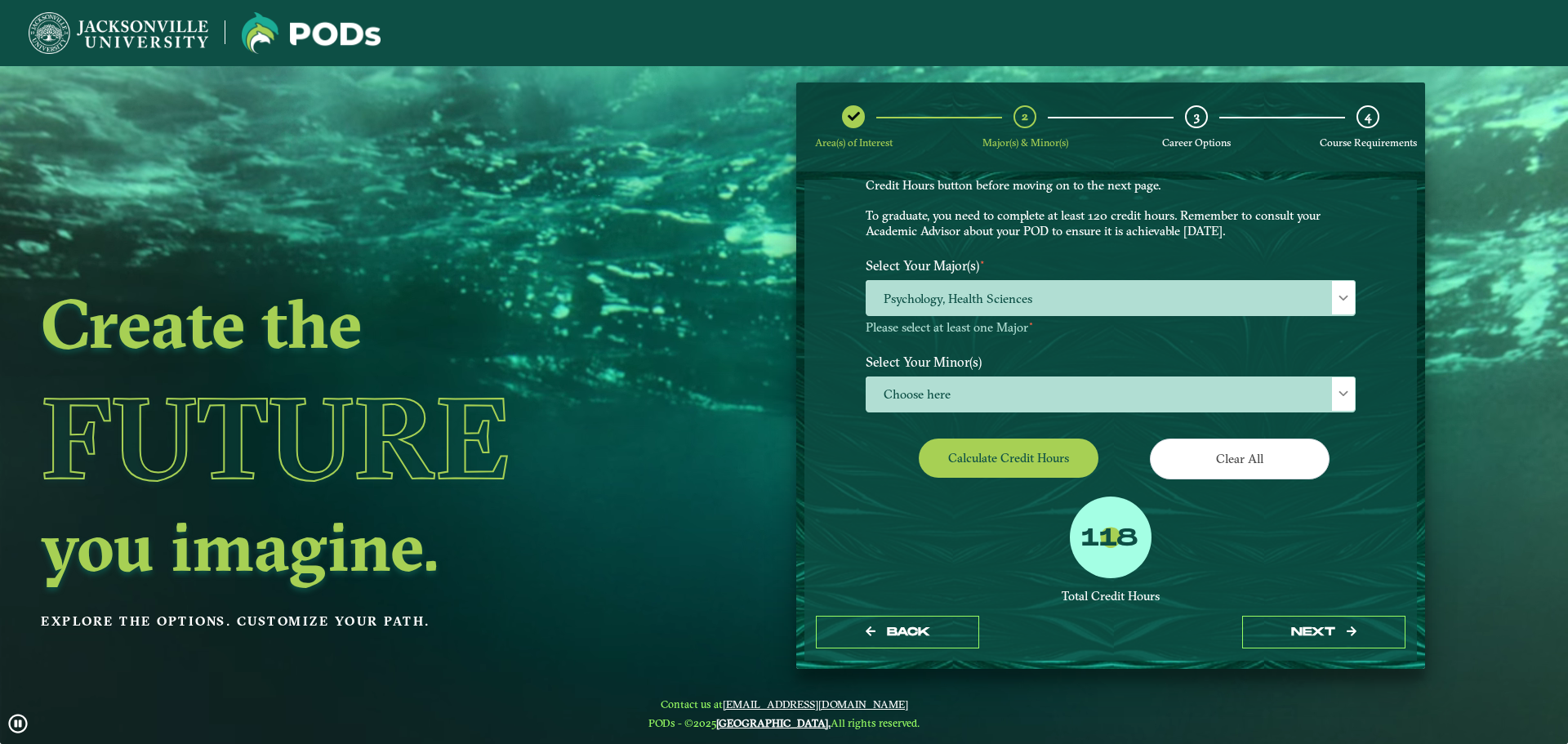
drag, startPoint x: 958, startPoint y: 544, endPoint x: 1191, endPoint y: 606, distance: 241.1
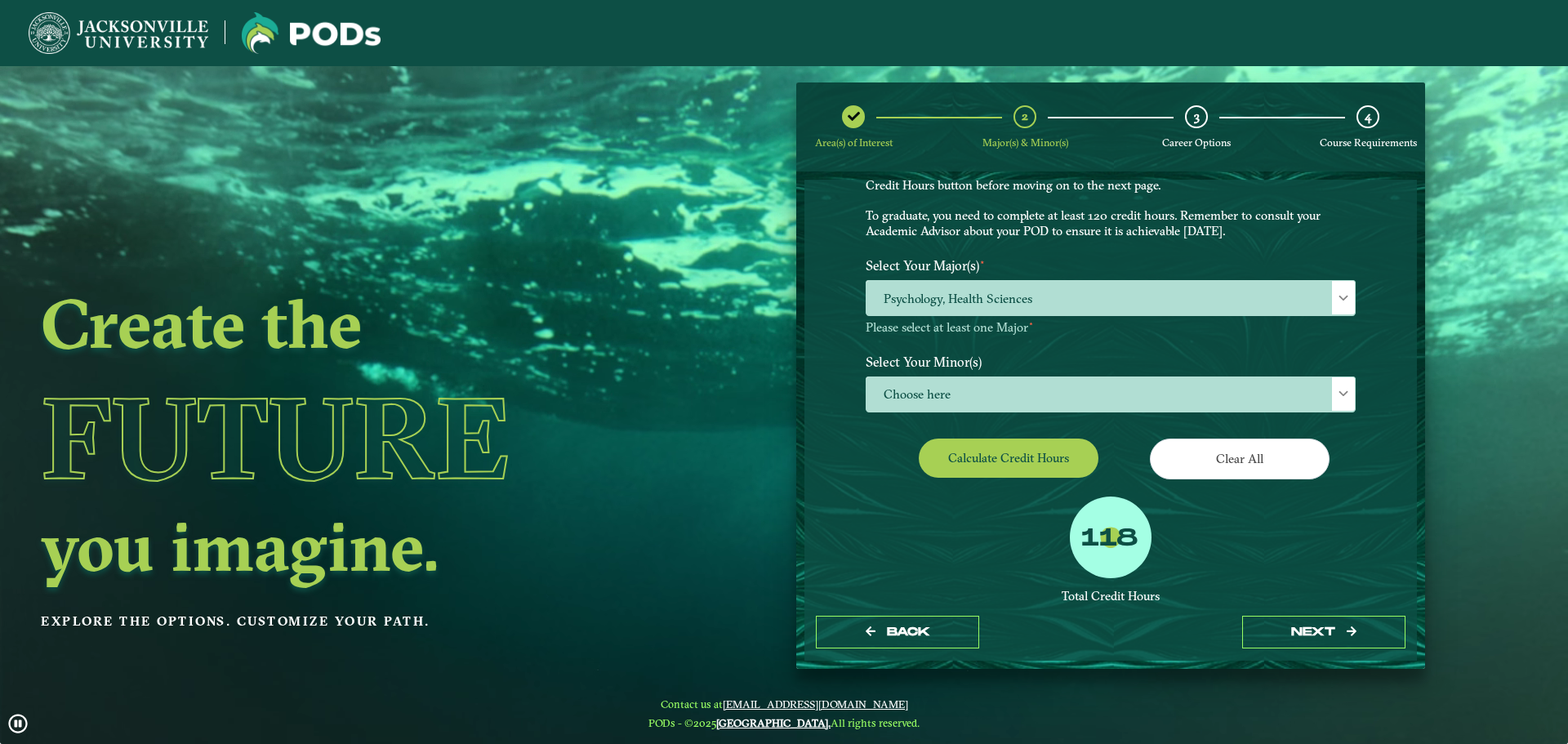
click at [1200, 597] on div "118 Total Credit Hours Successful POD This means you will need to either take a…" at bounding box center [1111, 603] width 515 height 214
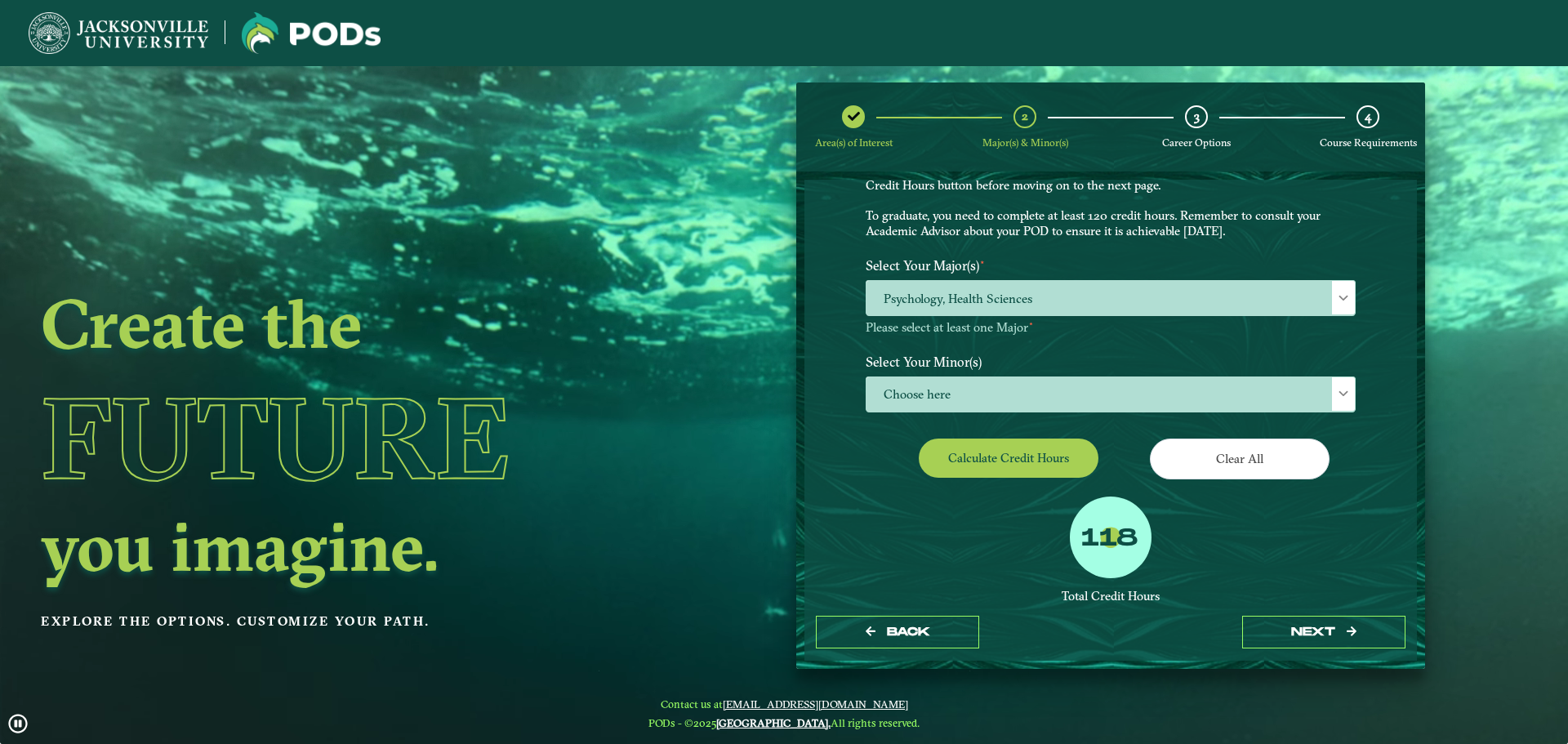
scroll to position [99, 0]
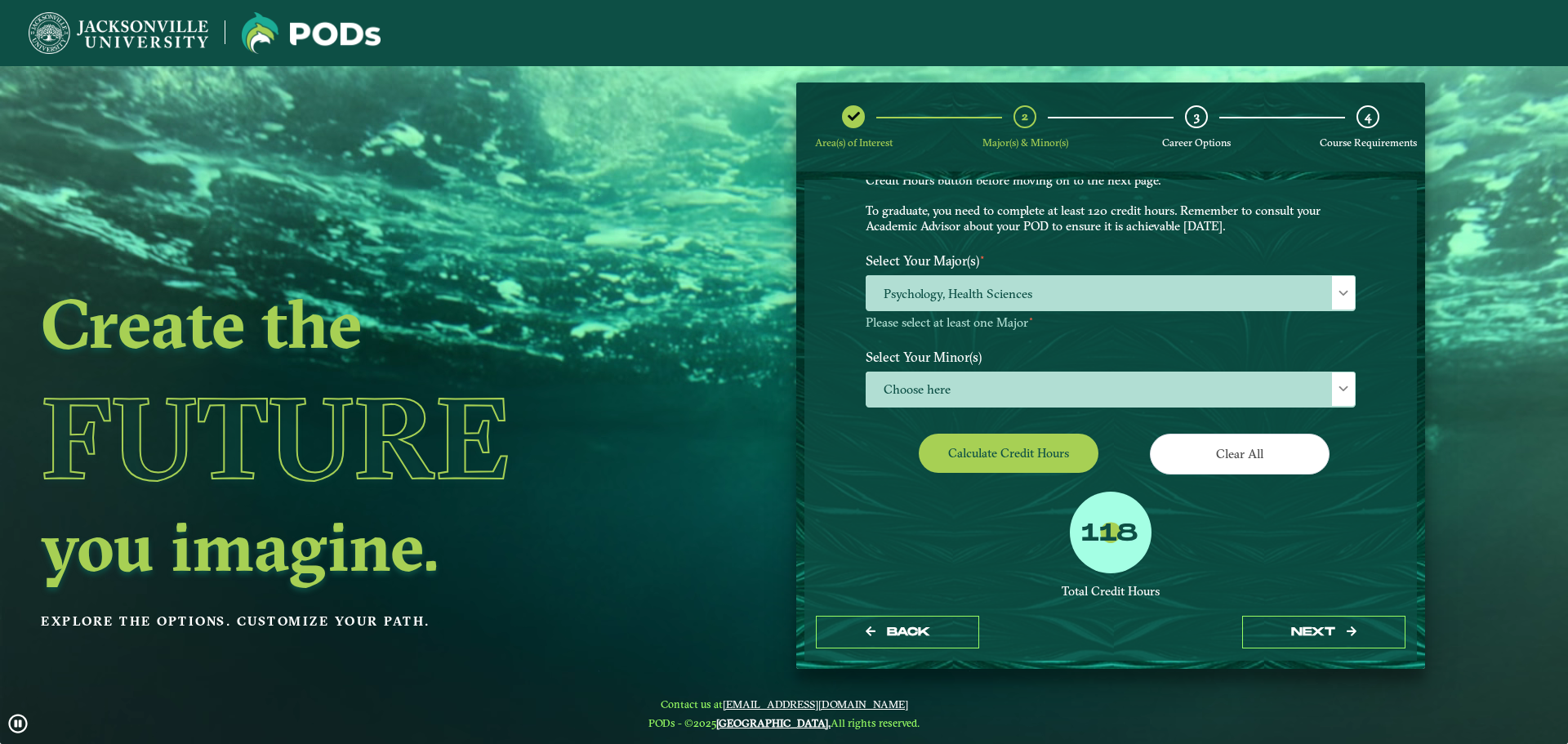
click at [961, 550] on div "118 Total Credit Hours Successful POD This means you will need to either take a…" at bounding box center [1111, 598] width 515 height 214
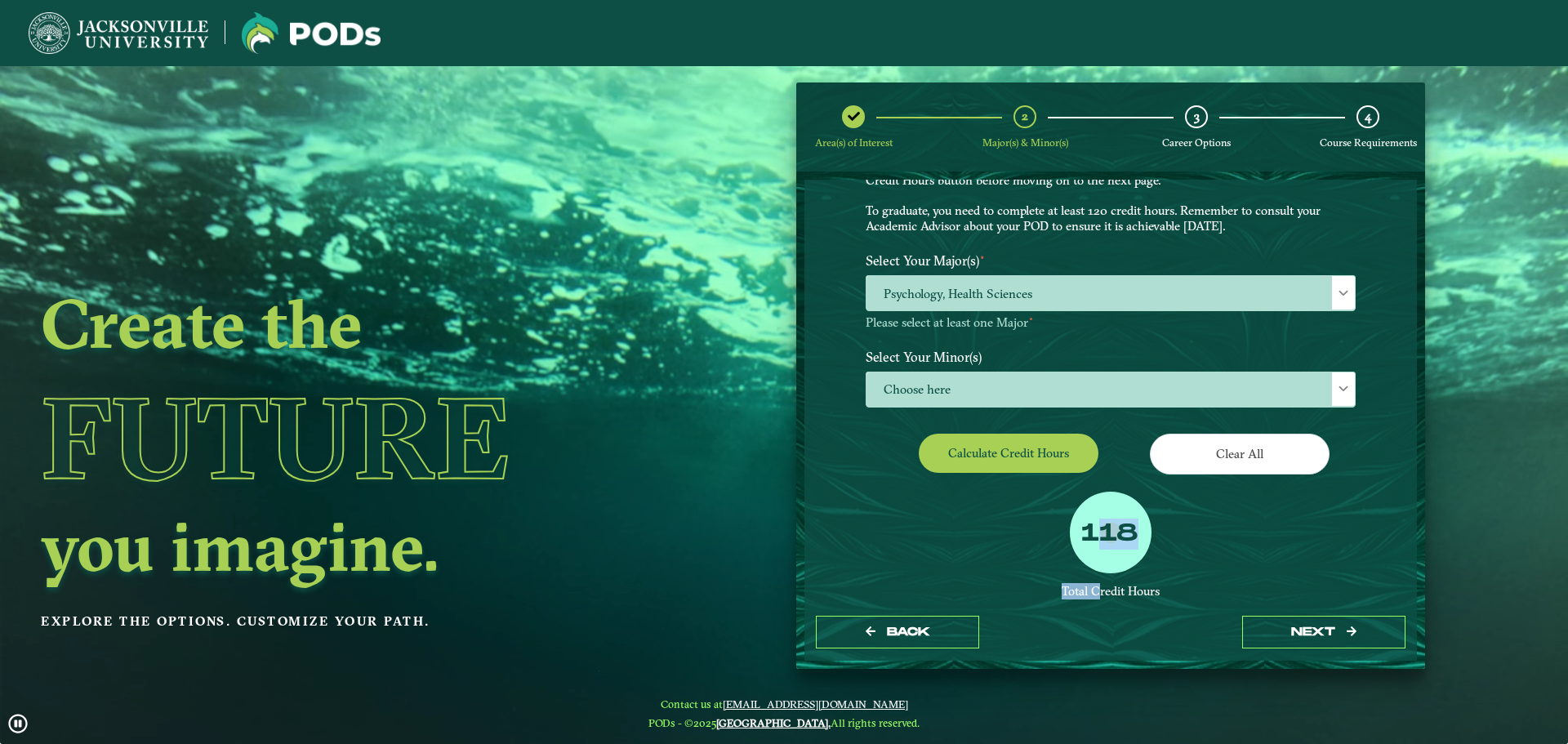
click at [961, 550] on div "118 Total Credit Hours Successful POD This means you will need to either take a…" at bounding box center [1111, 598] width 515 height 214
